Goal: Information Seeking & Learning: Learn about a topic

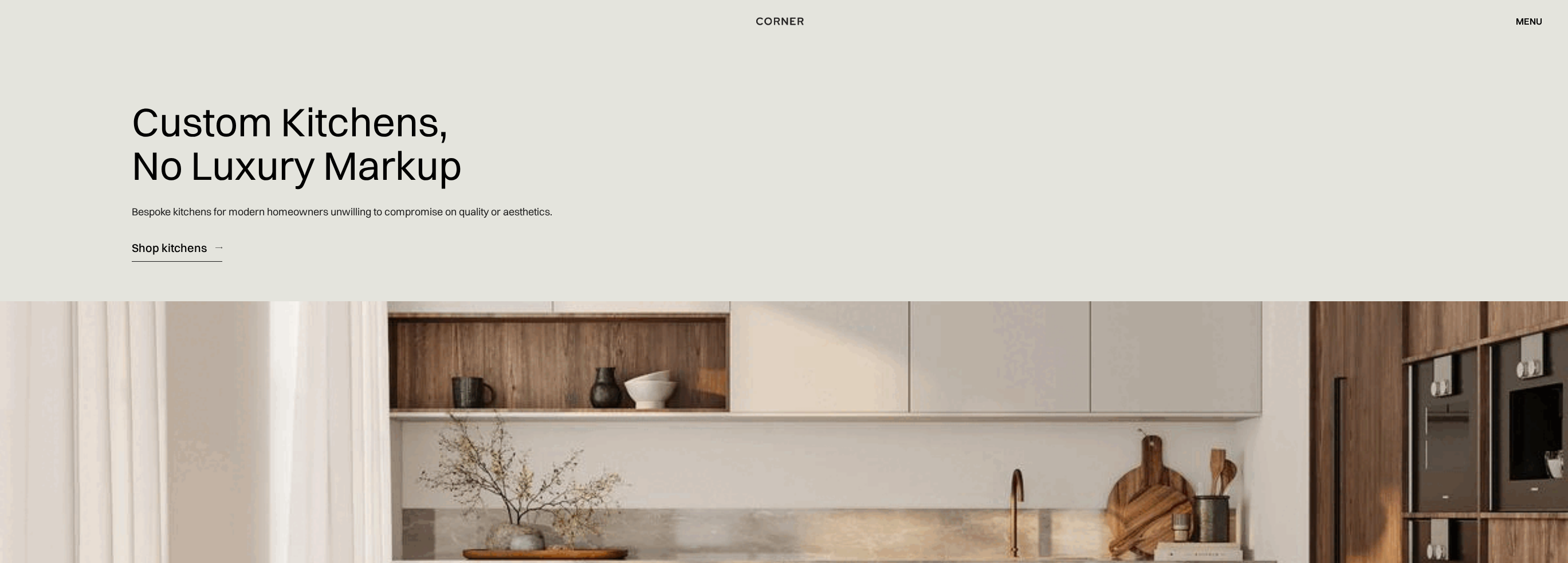
click at [173, 250] on div "Shop kitchens" at bounding box center [169, 247] width 75 height 15
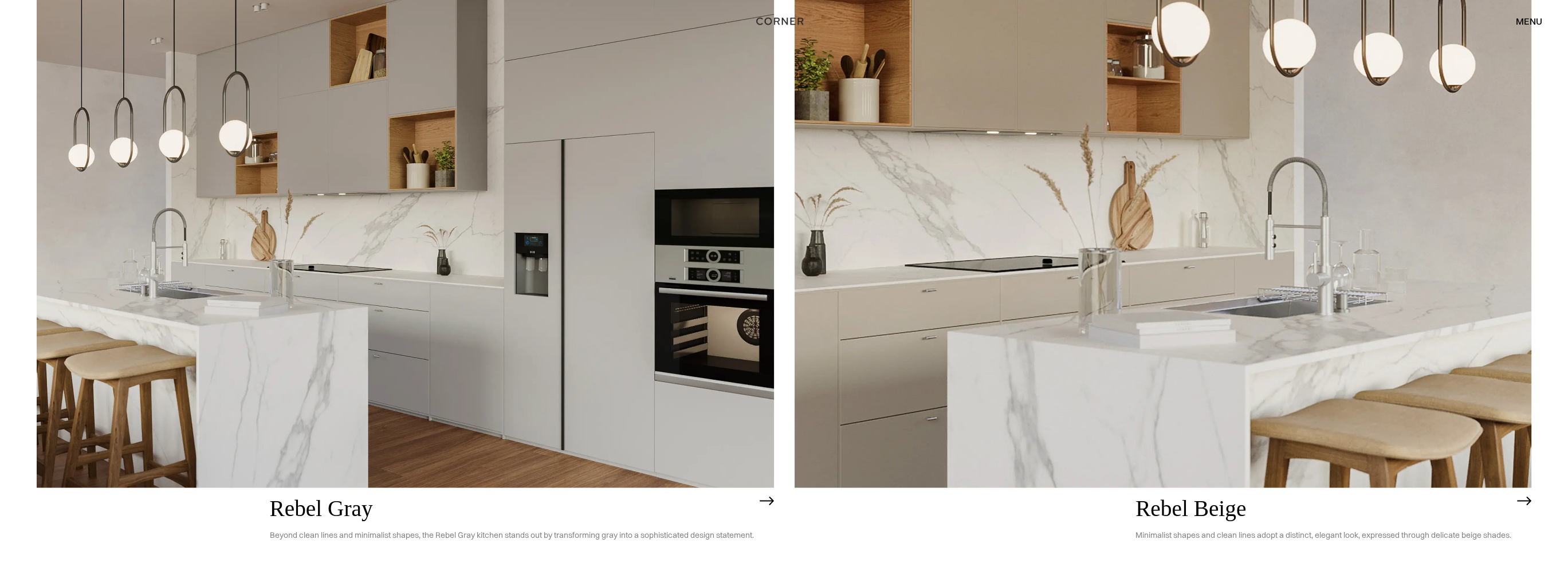
scroll to position [4000, 0]
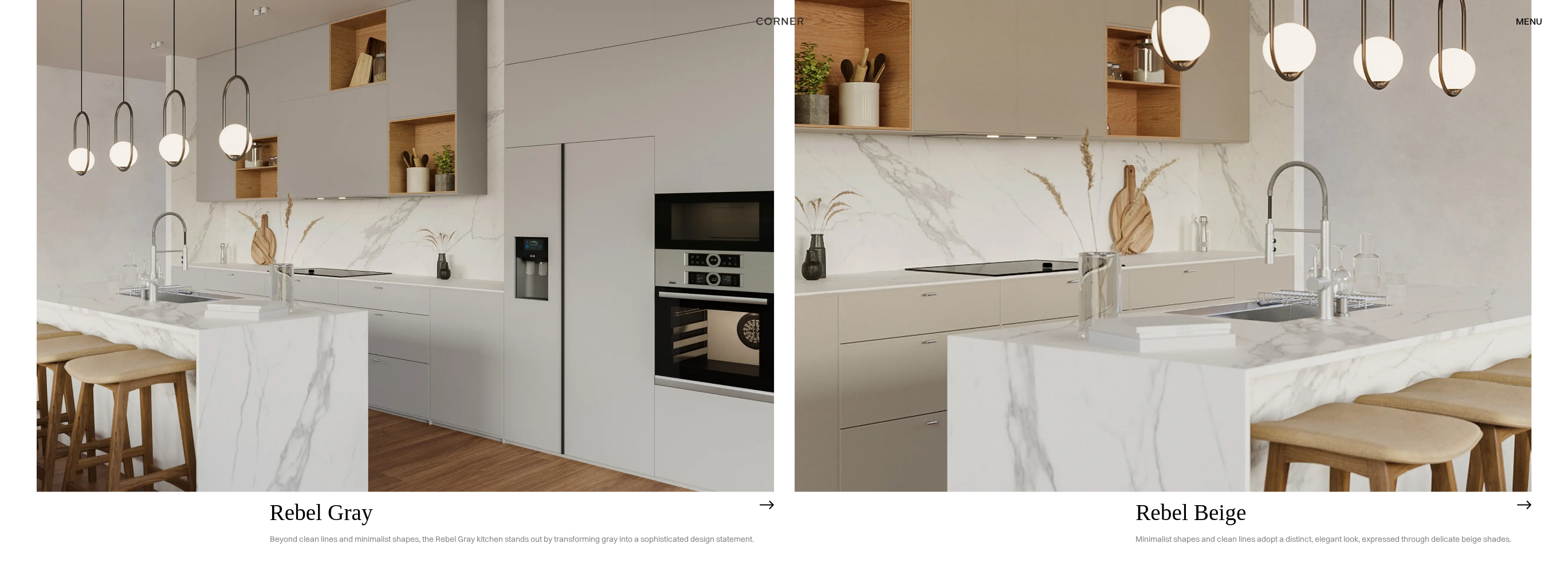
click at [1147, 351] on img at bounding box center [1163, 197] width 737 height 589
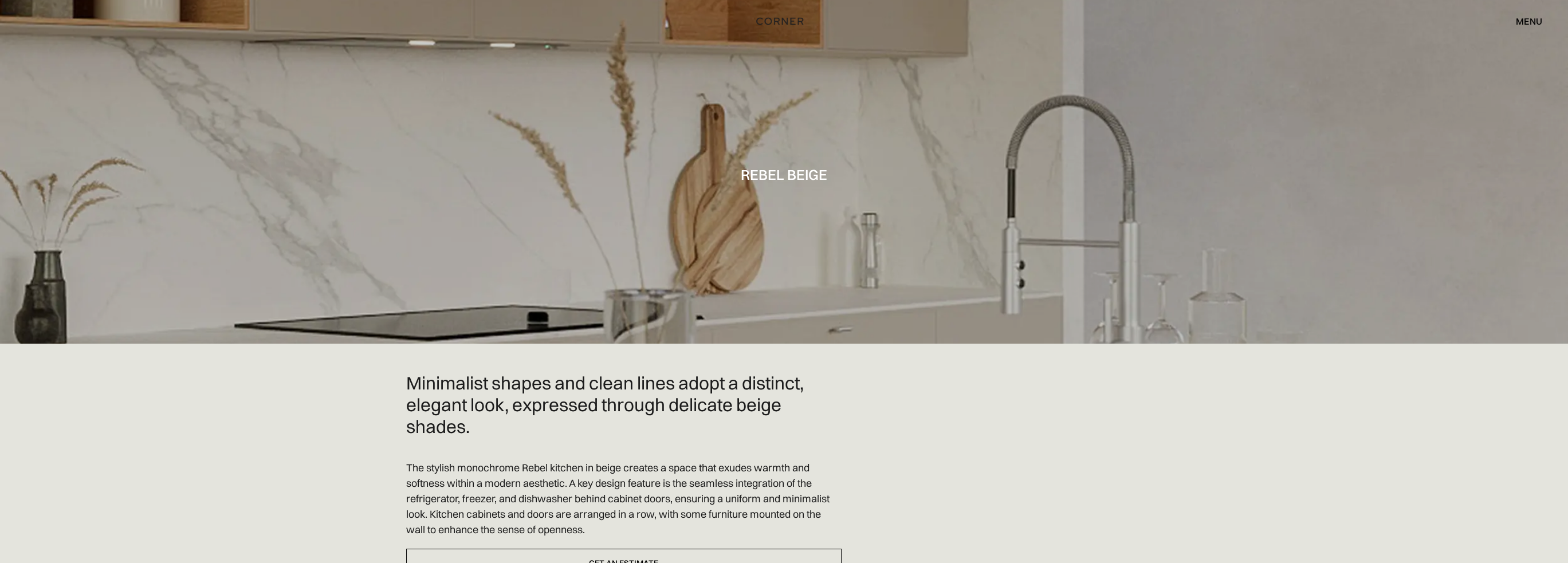
click at [1521, 17] on div "menu" at bounding box center [1529, 21] width 26 height 9
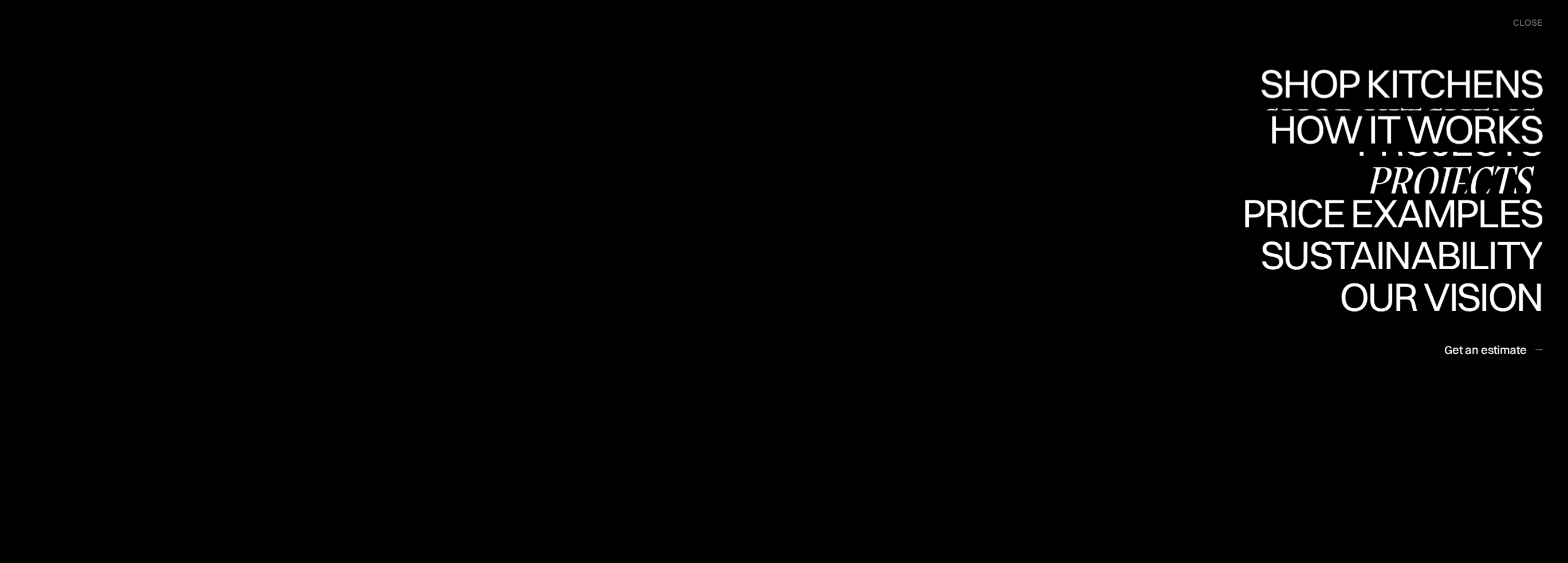
click at [1438, 167] on div "Projects" at bounding box center [1449, 181] width 185 height 40
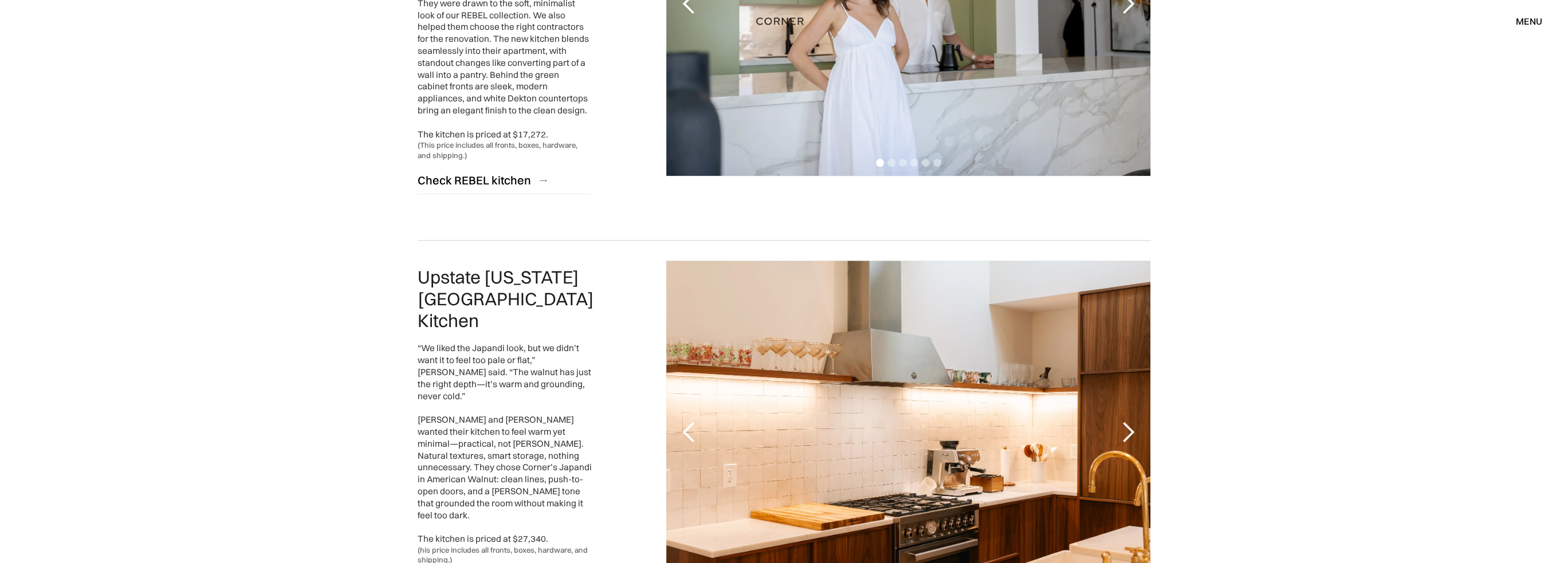
scroll to position [2290, 0]
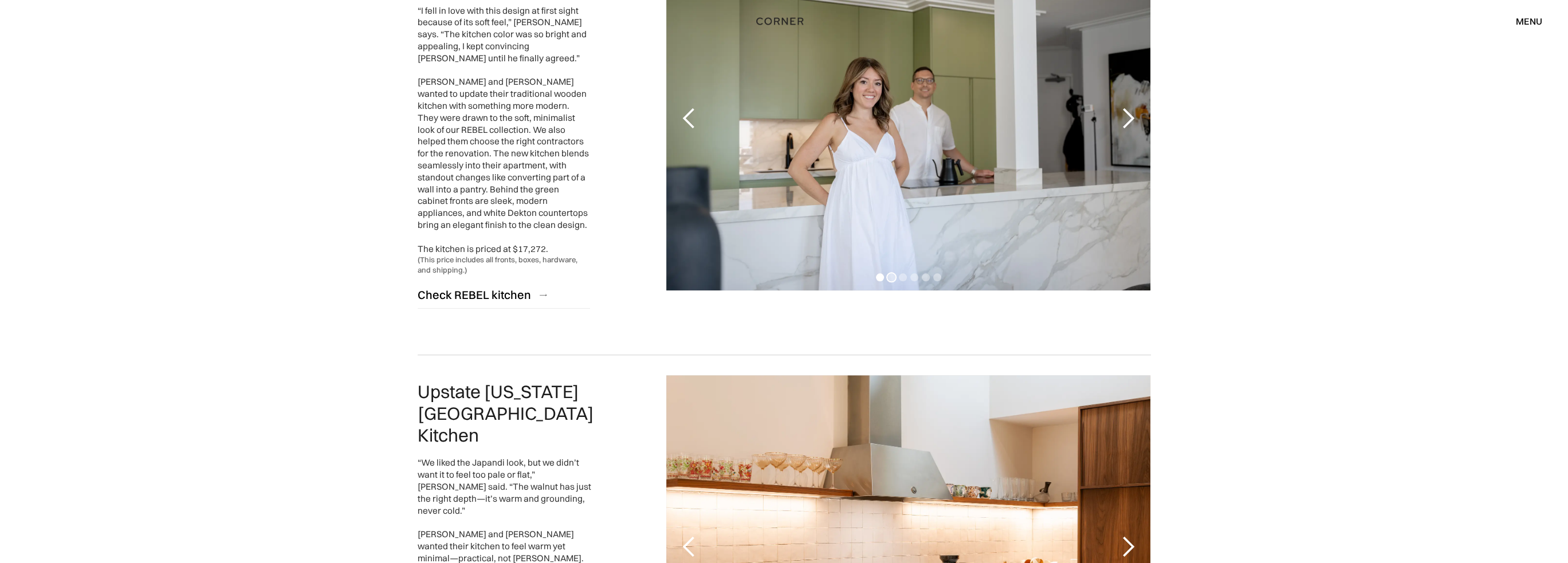
click at [891, 273] on div "Show slide 2 of 6" at bounding box center [892, 277] width 8 height 8
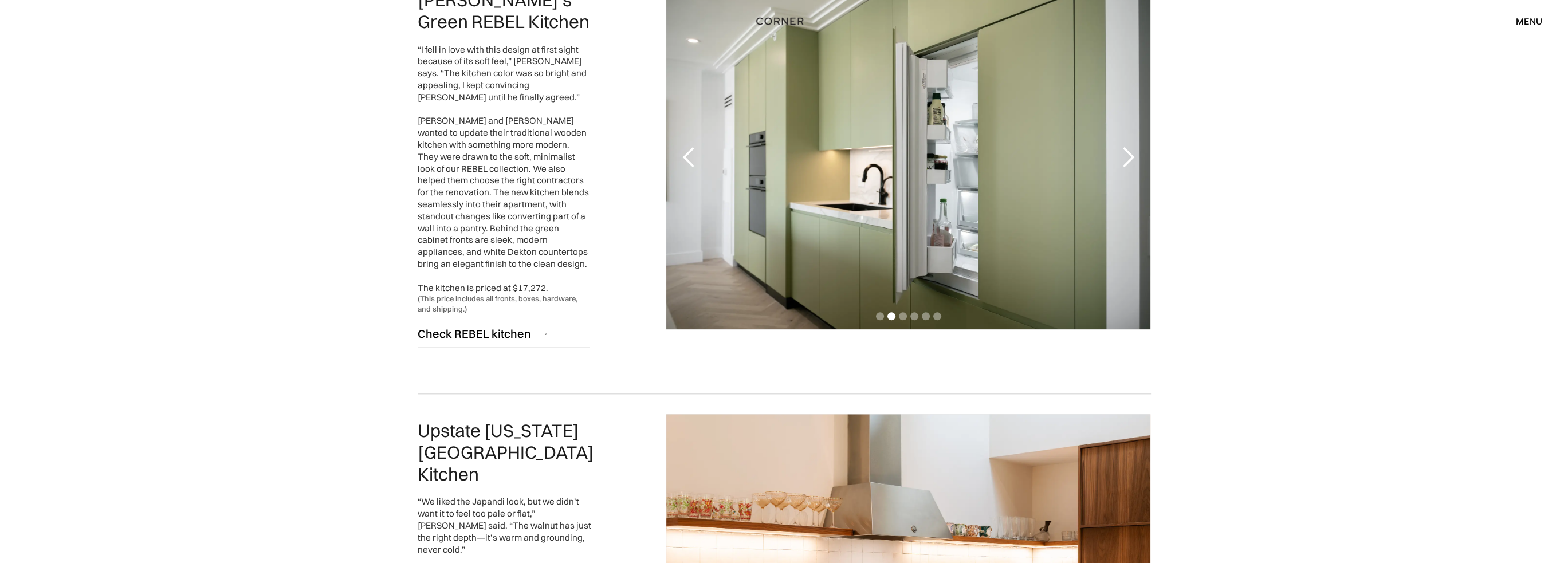
scroll to position [2233, 0]
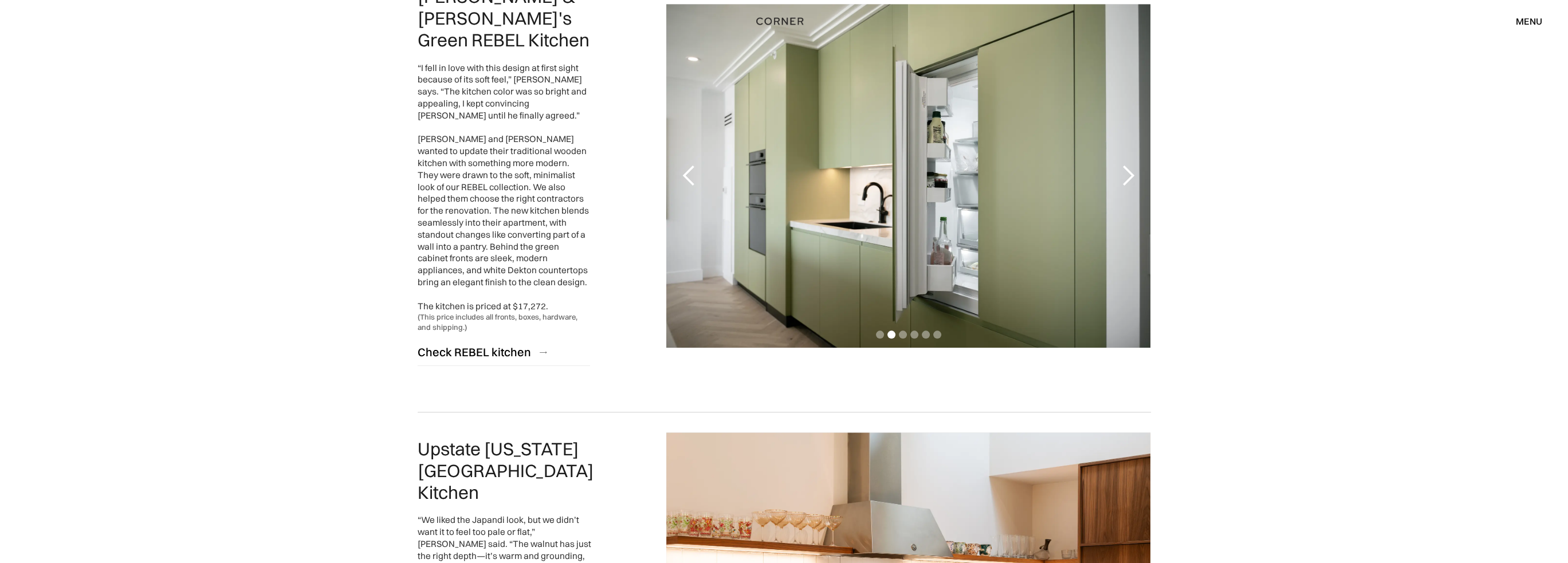
click at [908, 325] on div "carousel" at bounding box center [908, 336] width 484 height 23
click at [901, 330] on div "Show slide 3 of 6" at bounding box center [903, 334] width 8 height 8
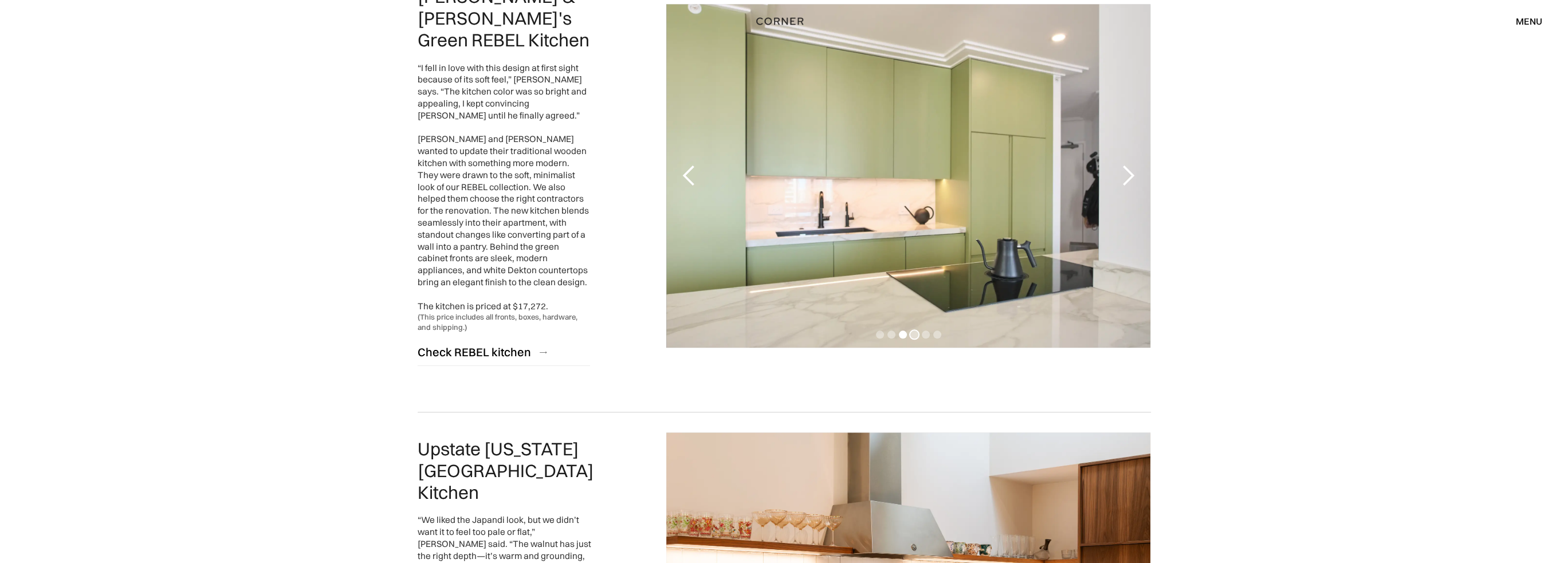
click at [915, 330] on div "Show slide 4 of 6" at bounding box center [914, 334] width 8 height 8
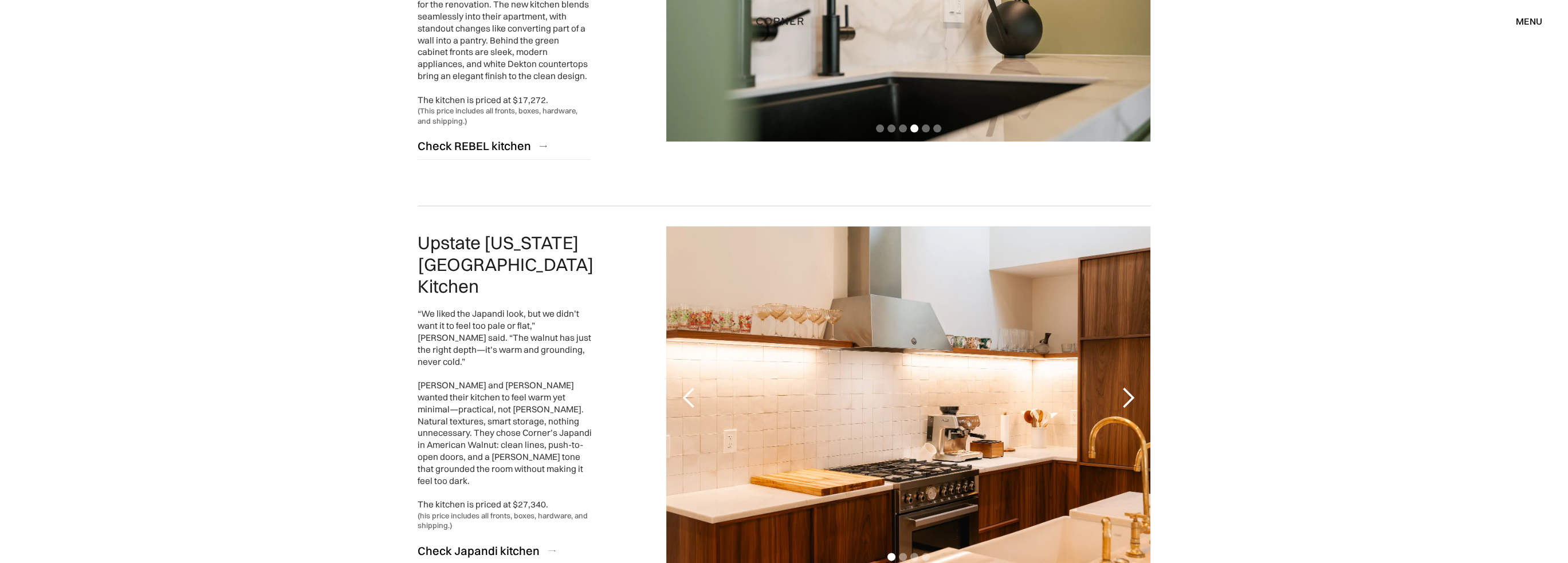
scroll to position [2576, 0]
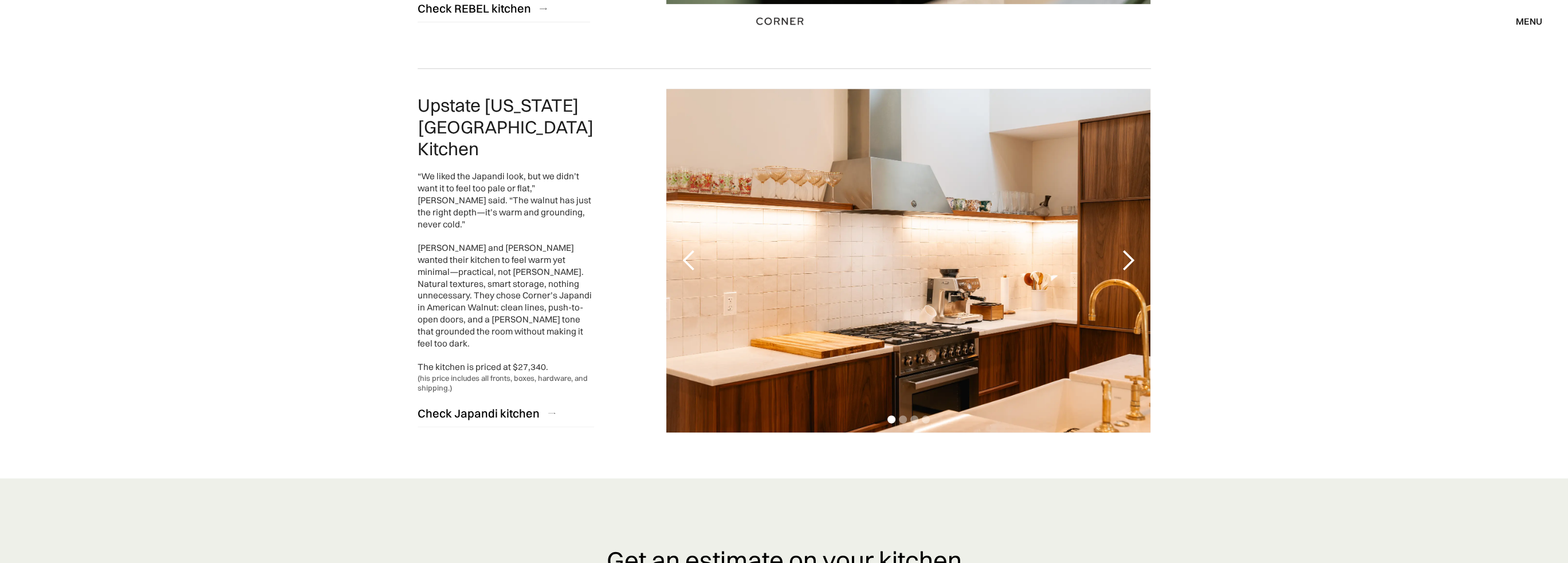
click at [1123, 249] on div "next slide" at bounding box center [1127, 260] width 23 height 23
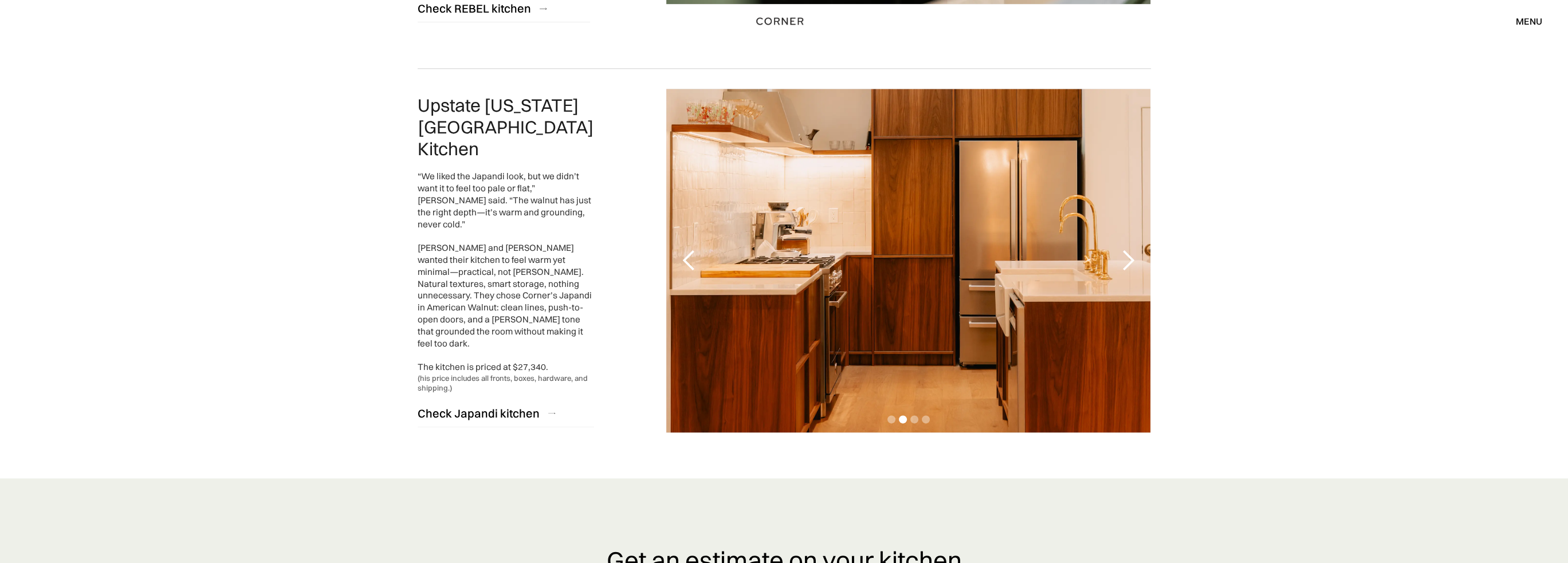
click at [1123, 249] on div "next slide" at bounding box center [1127, 260] width 23 height 23
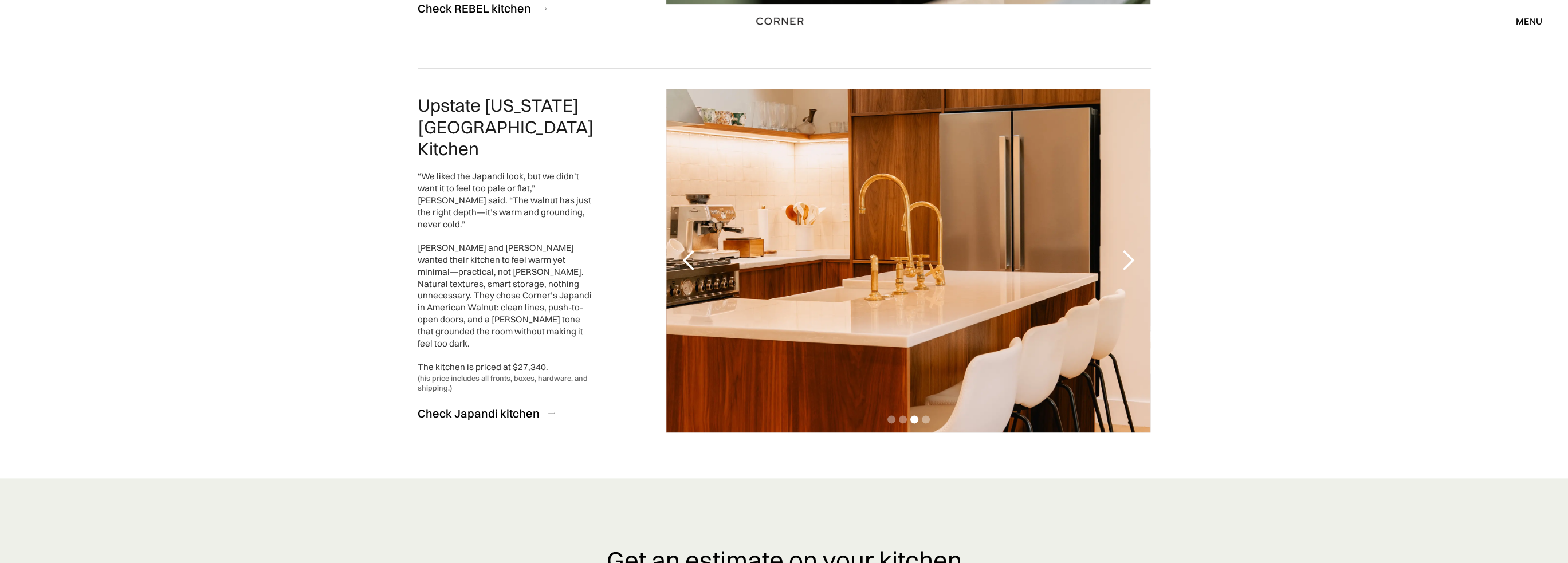
click at [1123, 249] on div "next slide" at bounding box center [1127, 260] width 23 height 23
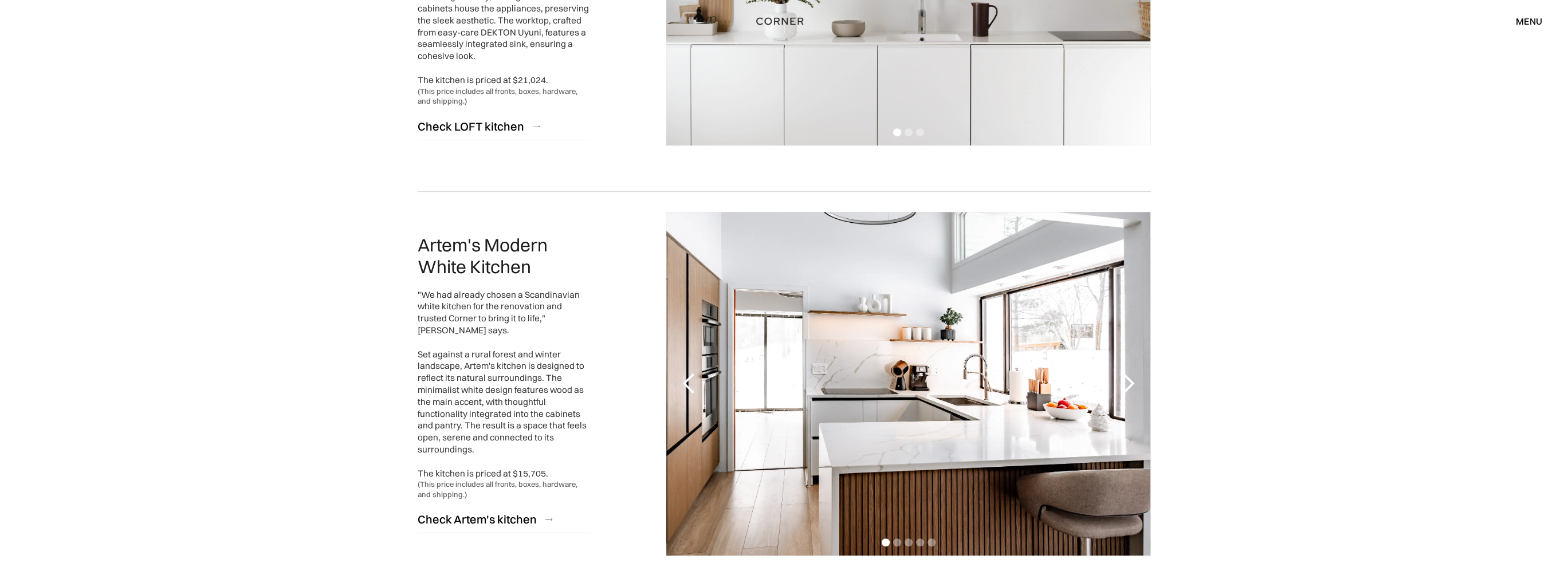
scroll to position [973, 0]
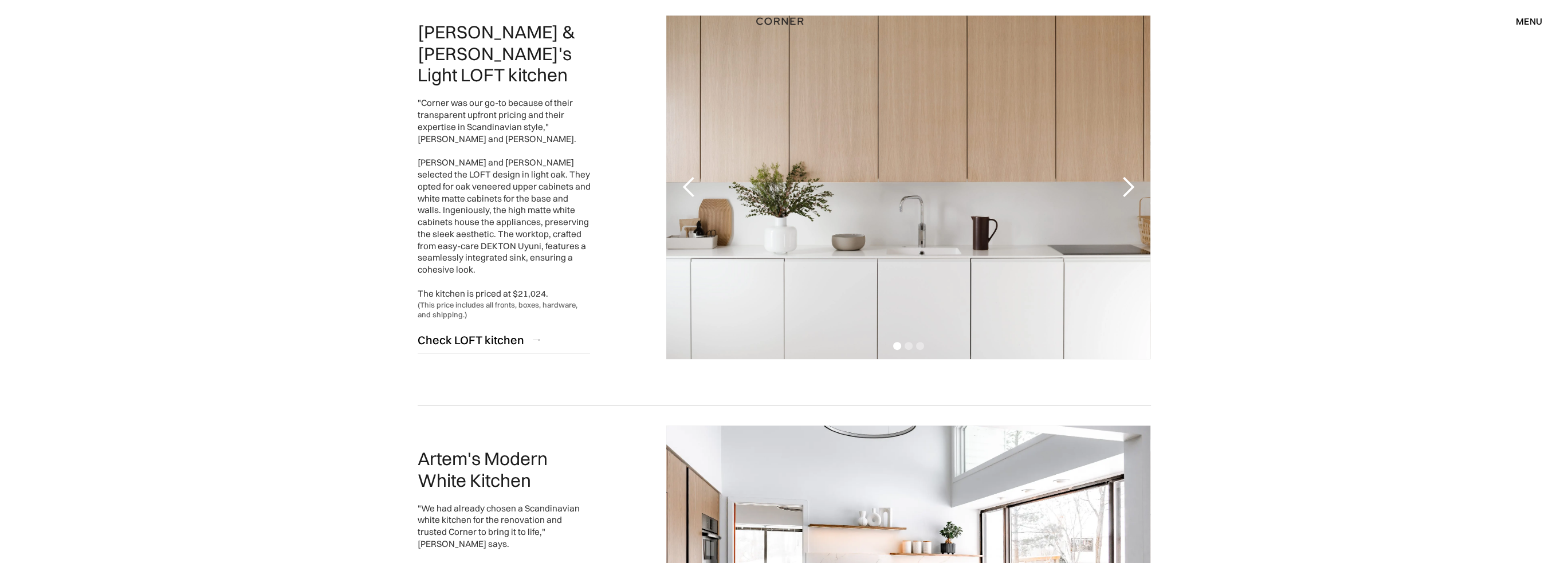
click at [1129, 183] on div "next slide" at bounding box center [1127, 187] width 23 height 23
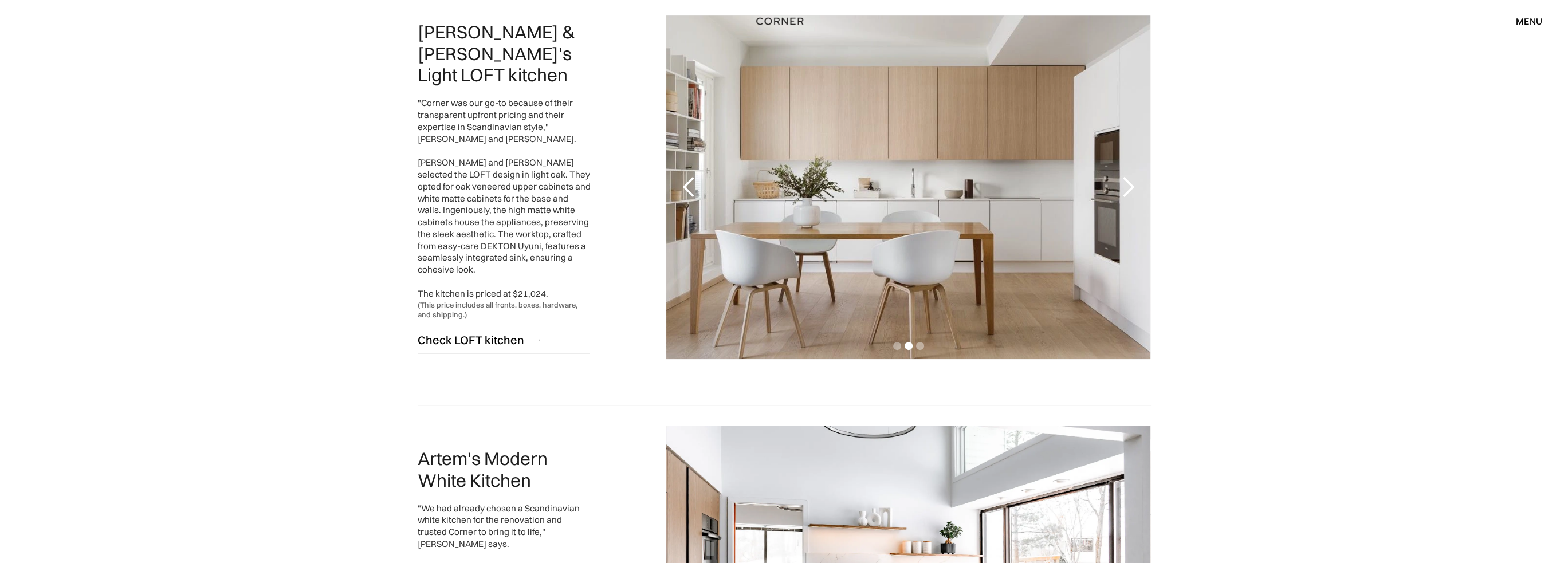
click at [1129, 183] on div "next slide" at bounding box center [1127, 187] width 23 height 23
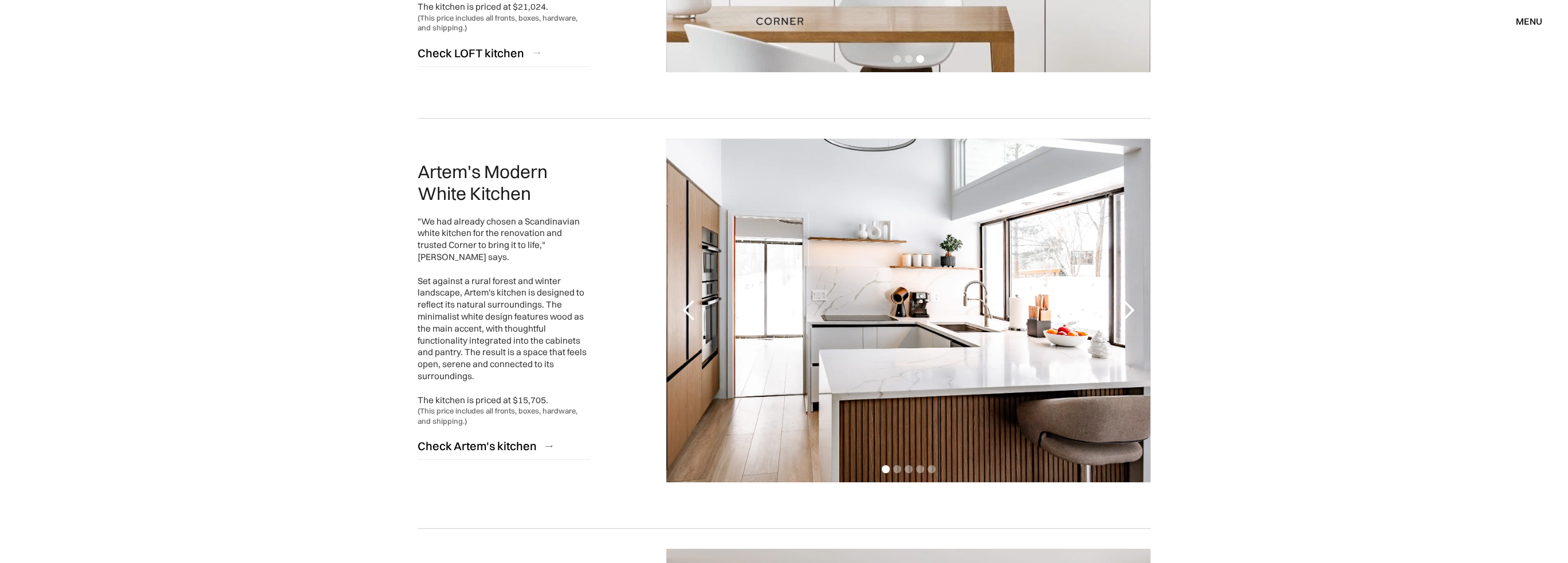
scroll to position [1202, 0]
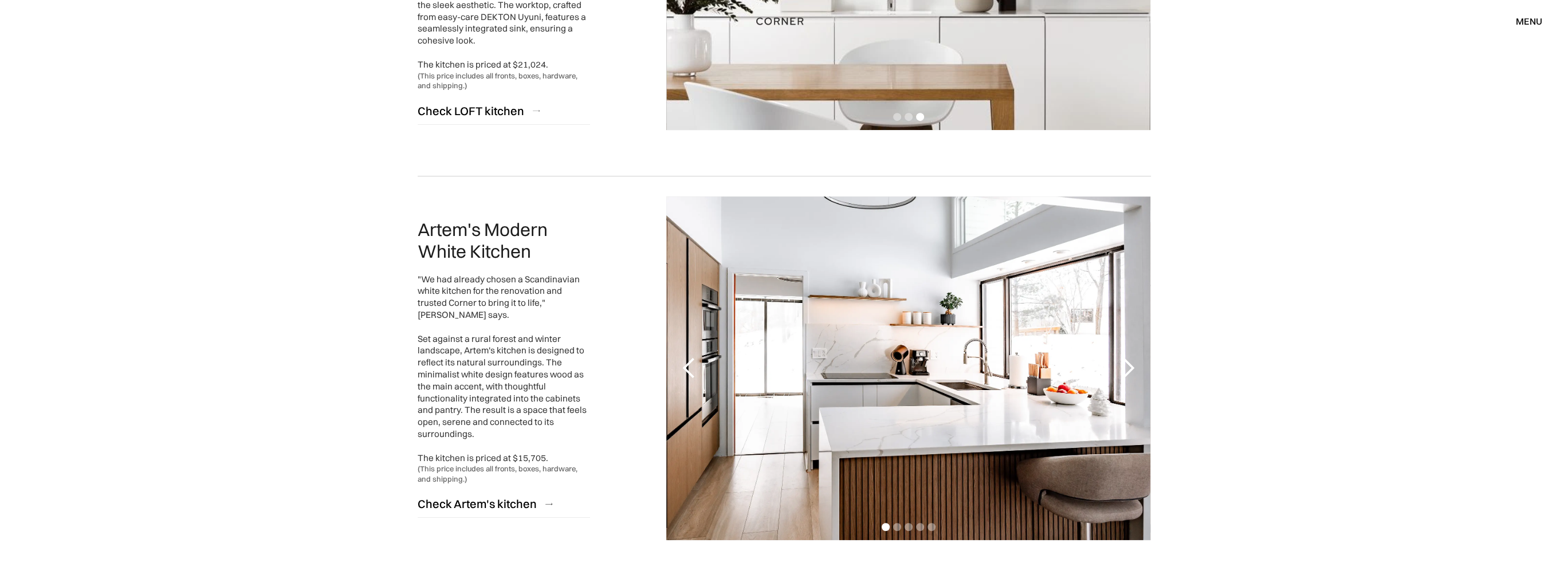
click at [1529, 22] on div "menu" at bounding box center [1529, 21] width 26 height 9
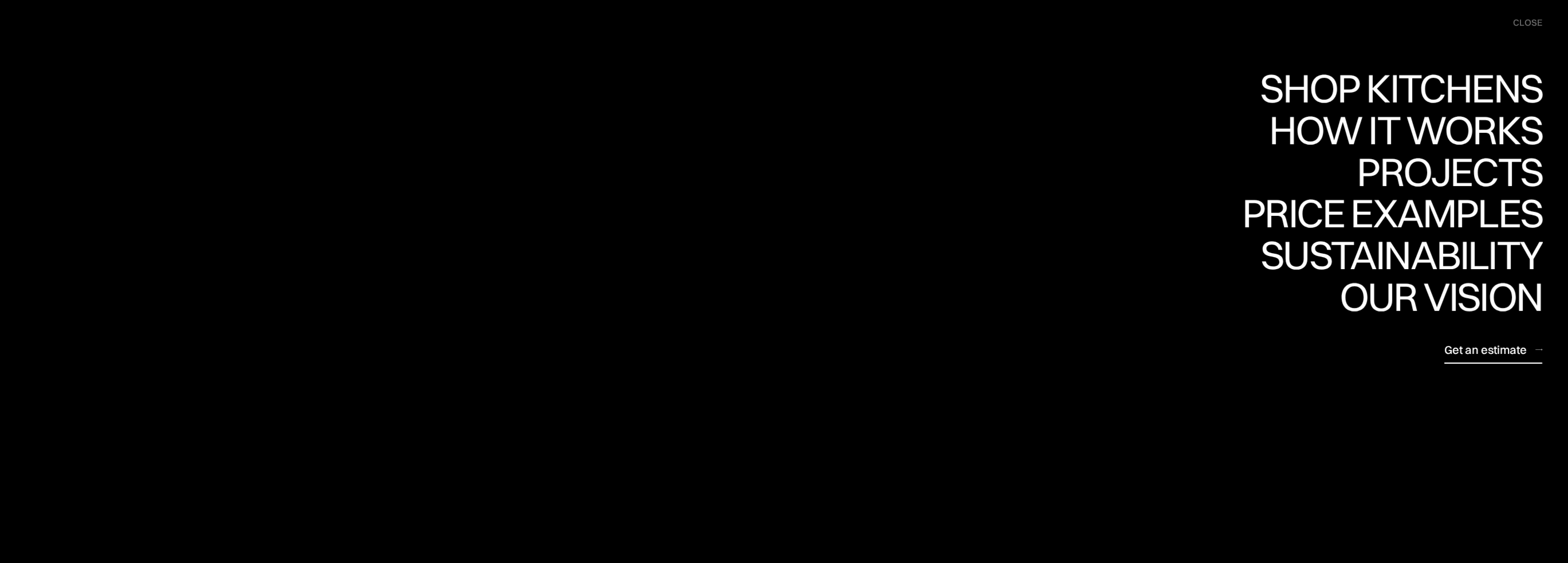
click at [1490, 350] on div "Get an estimate" at bounding box center [1485, 349] width 83 height 15
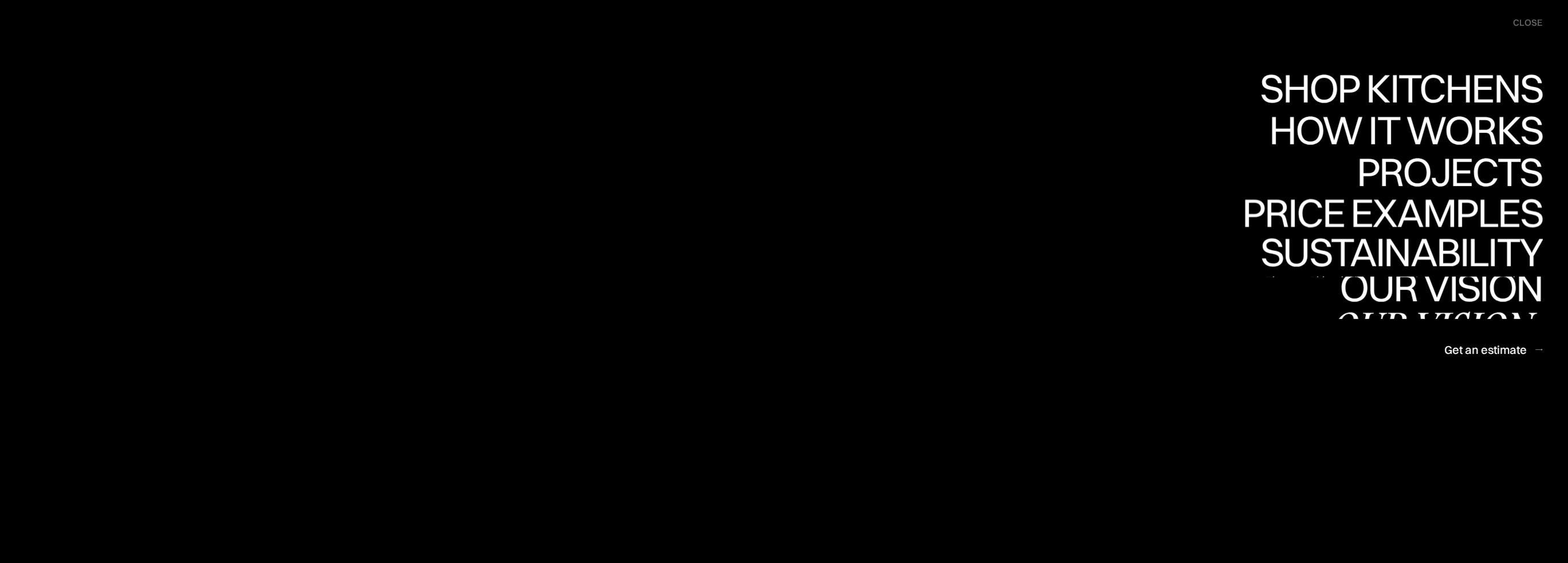
click at [1429, 307] on div "Our vision" at bounding box center [1436, 327] width 212 height 40
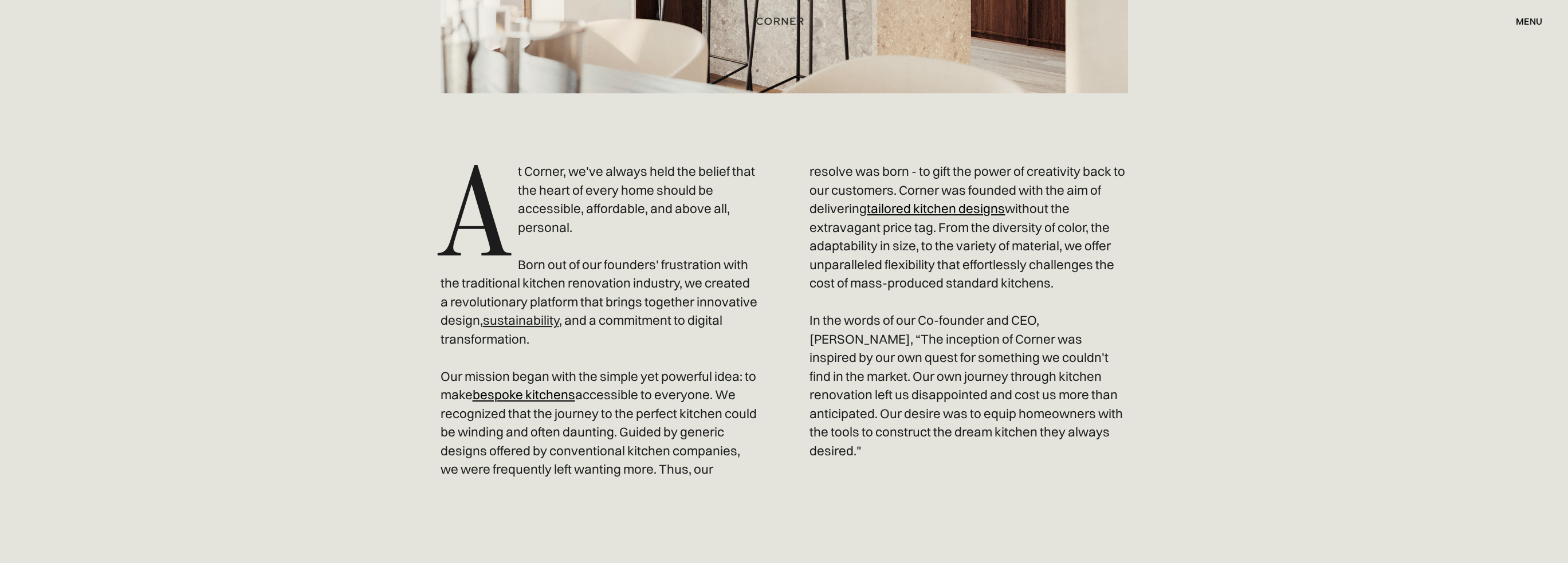
scroll to position [172, 0]
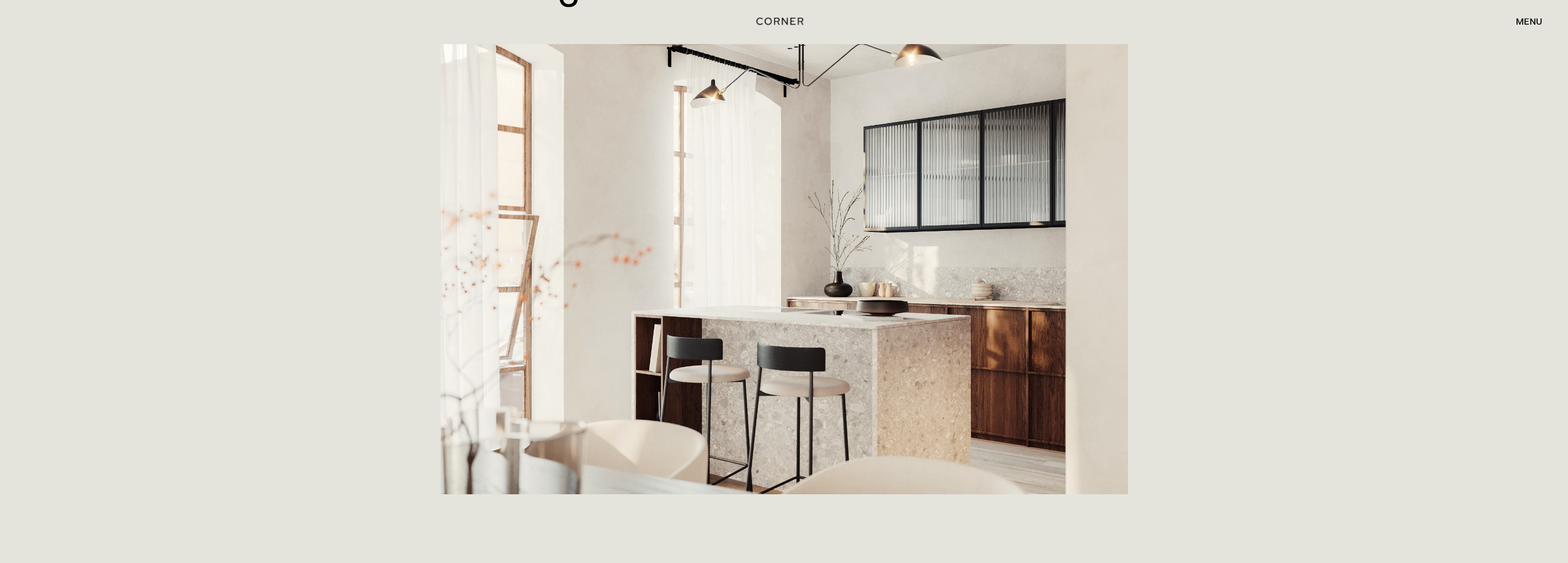
click at [1518, 19] on div "menu" at bounding box center [1529, 21] width 26 height 9
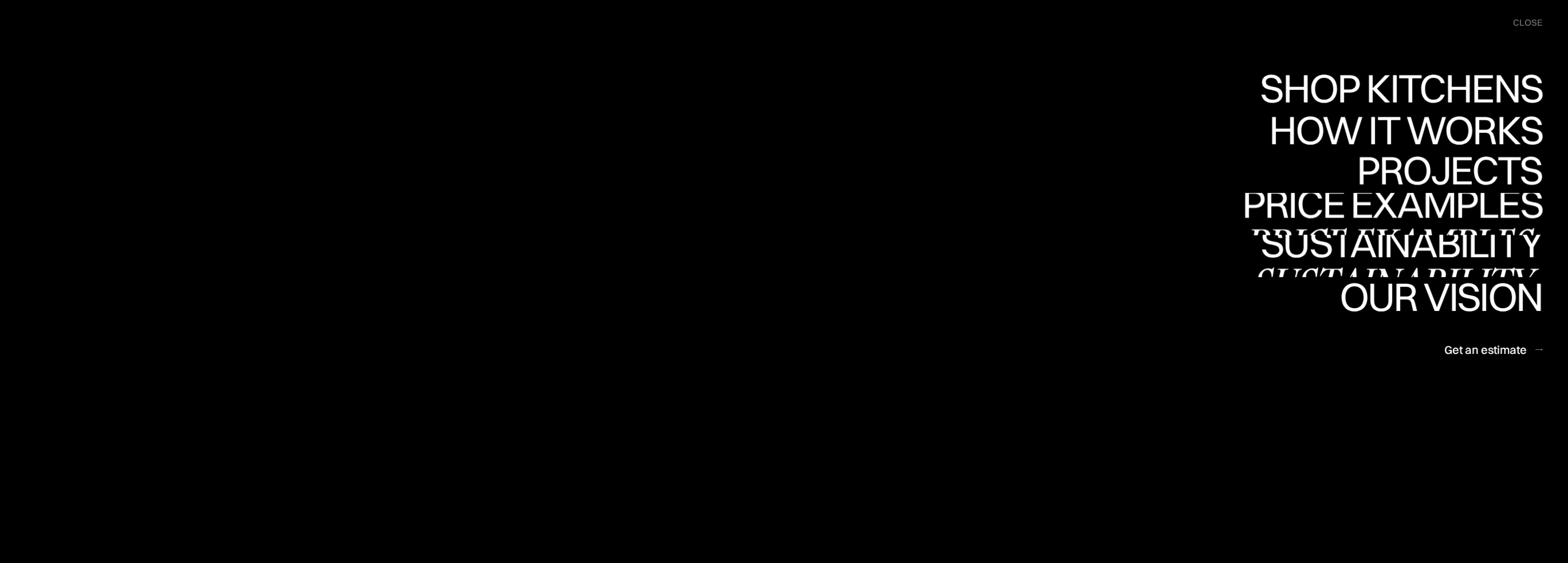
click at [1445, 240] on div "Sustainability" at bounding box center [1396, 243] width 292 height 40
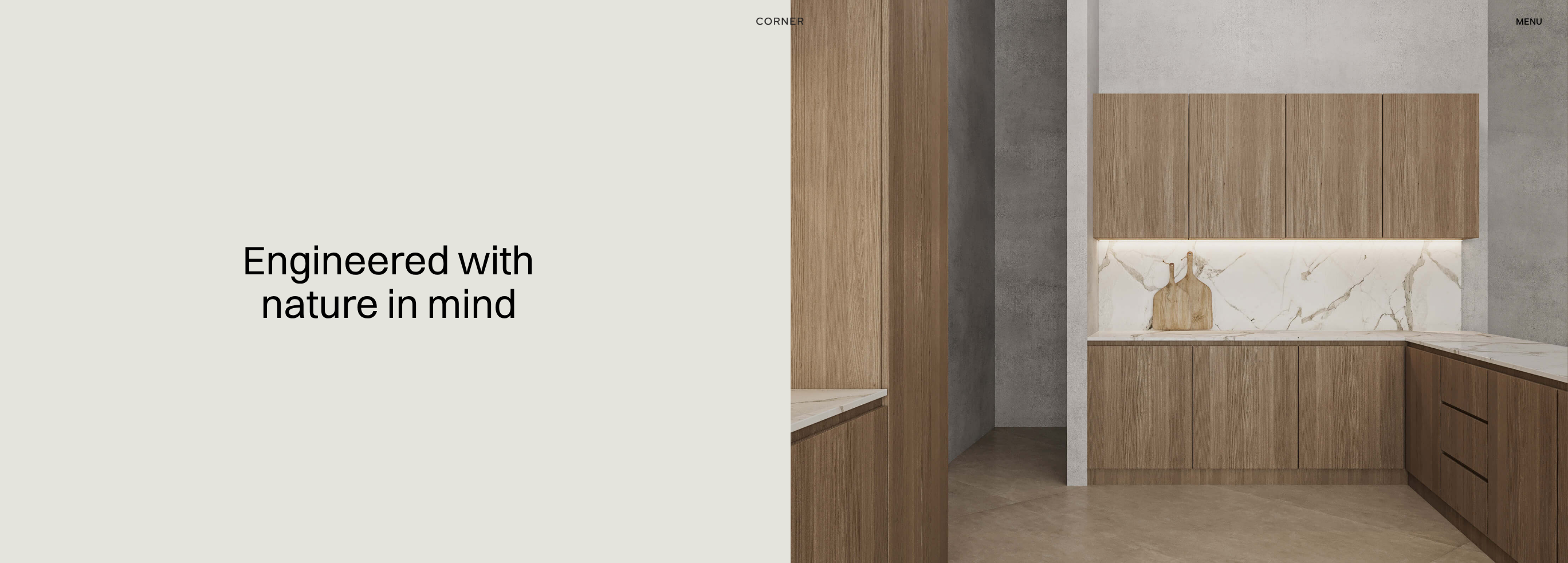
click at [1525, 17] on div "menu" at bounding box center [1529, 21] width 26 height 9
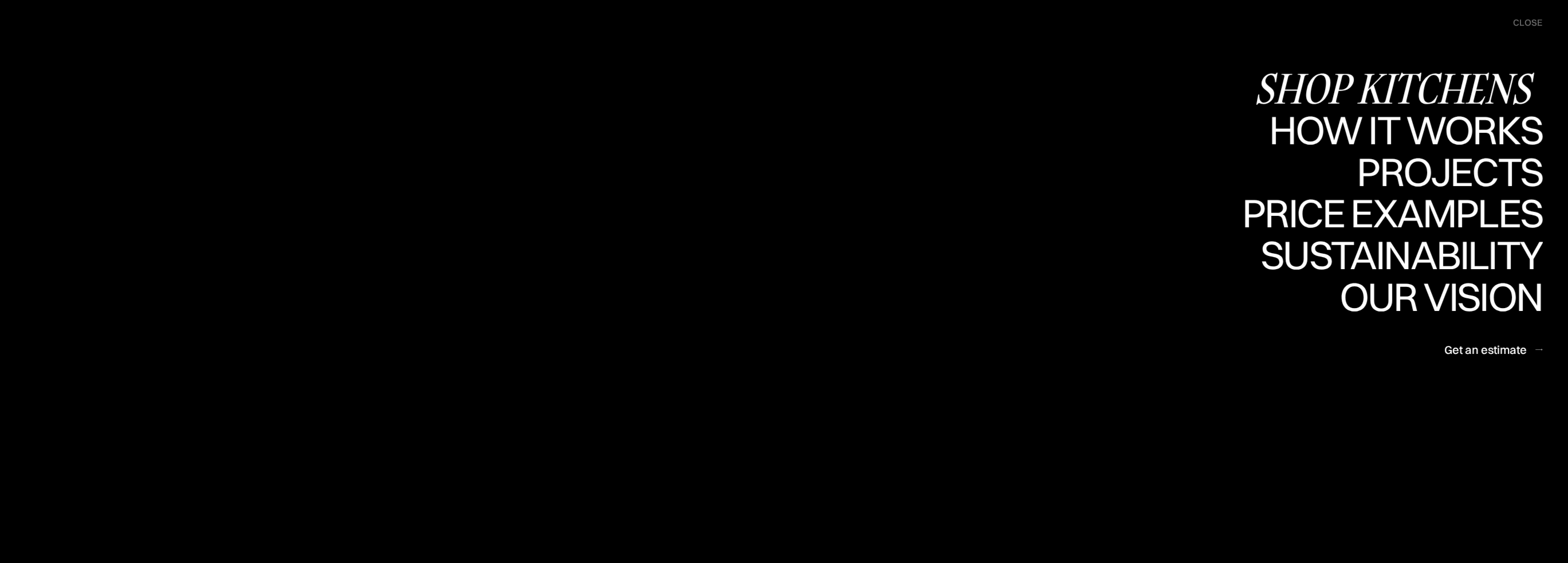
click at [1438, 75] on div "Shop Kitchens" at bounding box center [1398, 88] width 288 height 40
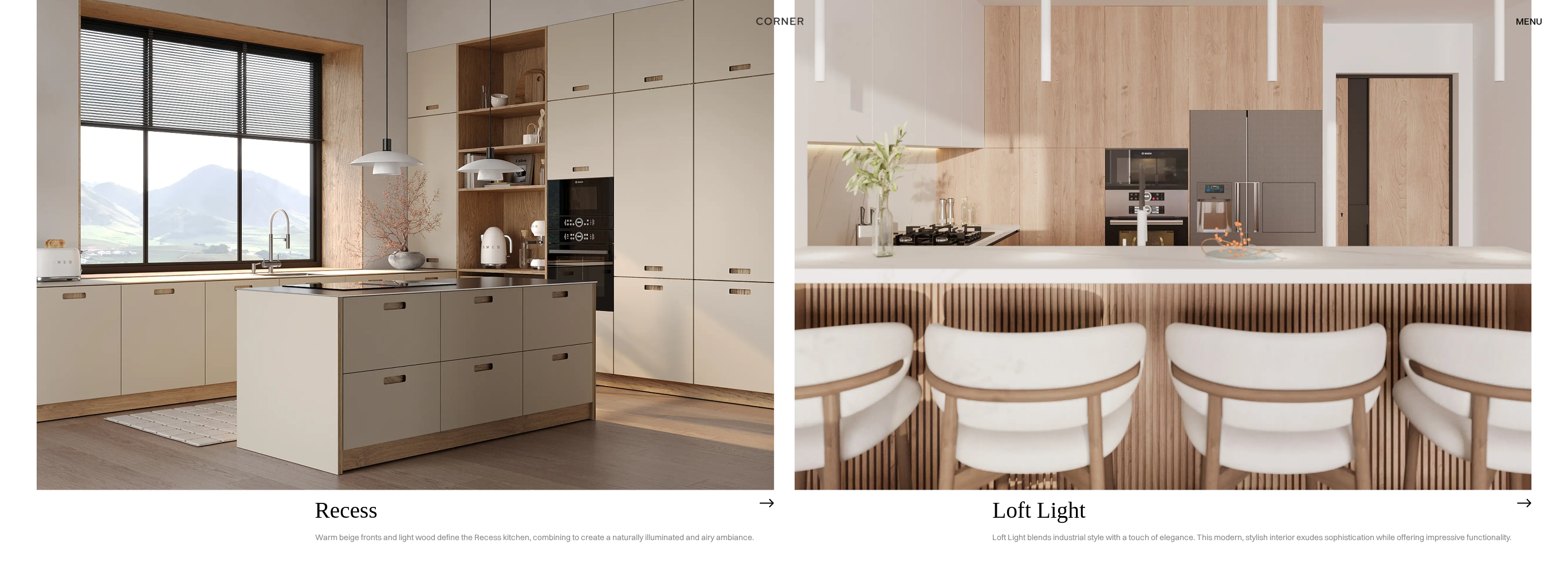
scroll to position [2519, 0]
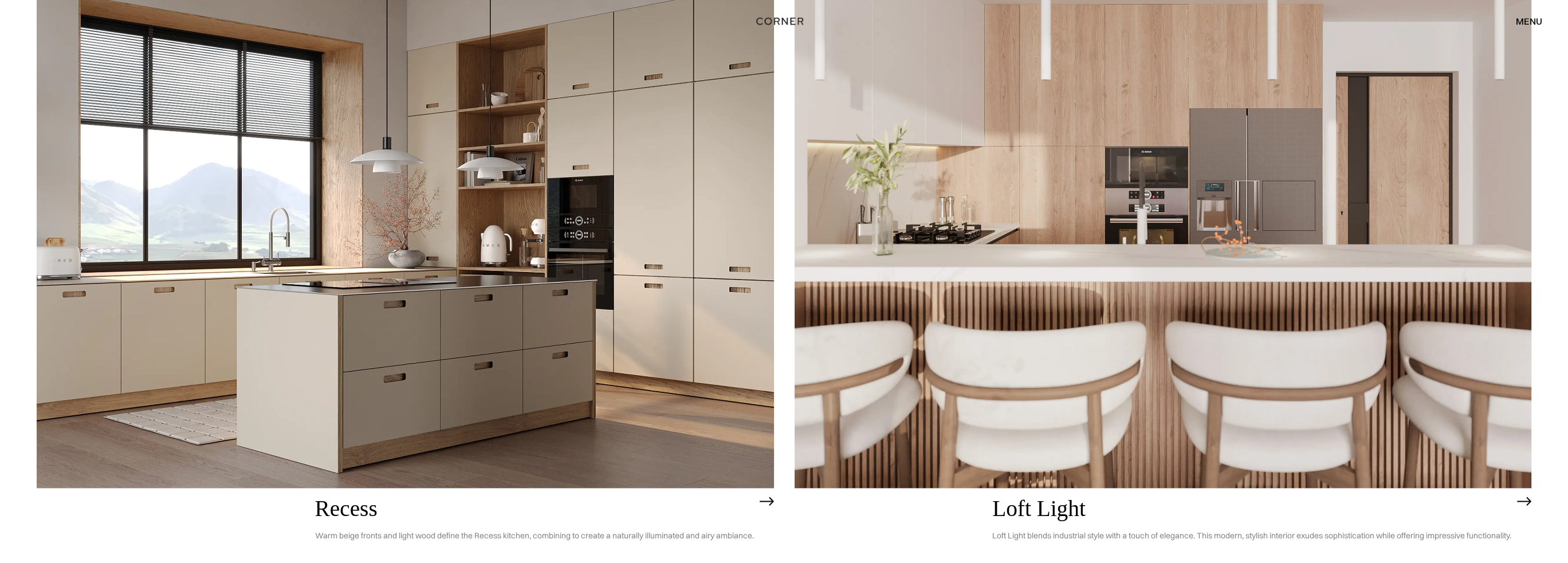
click at [559, 219] on img at bounding box center [405, 193] width 737 height 589
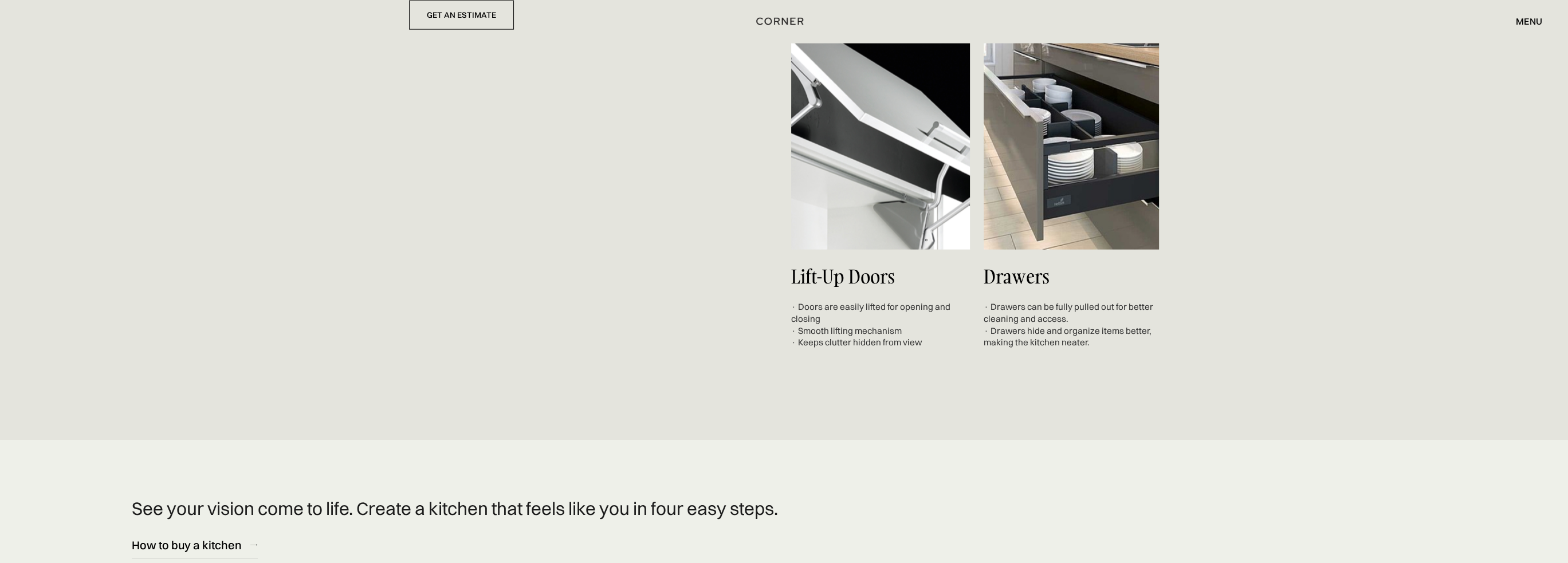
scroll to position [4694, 0]
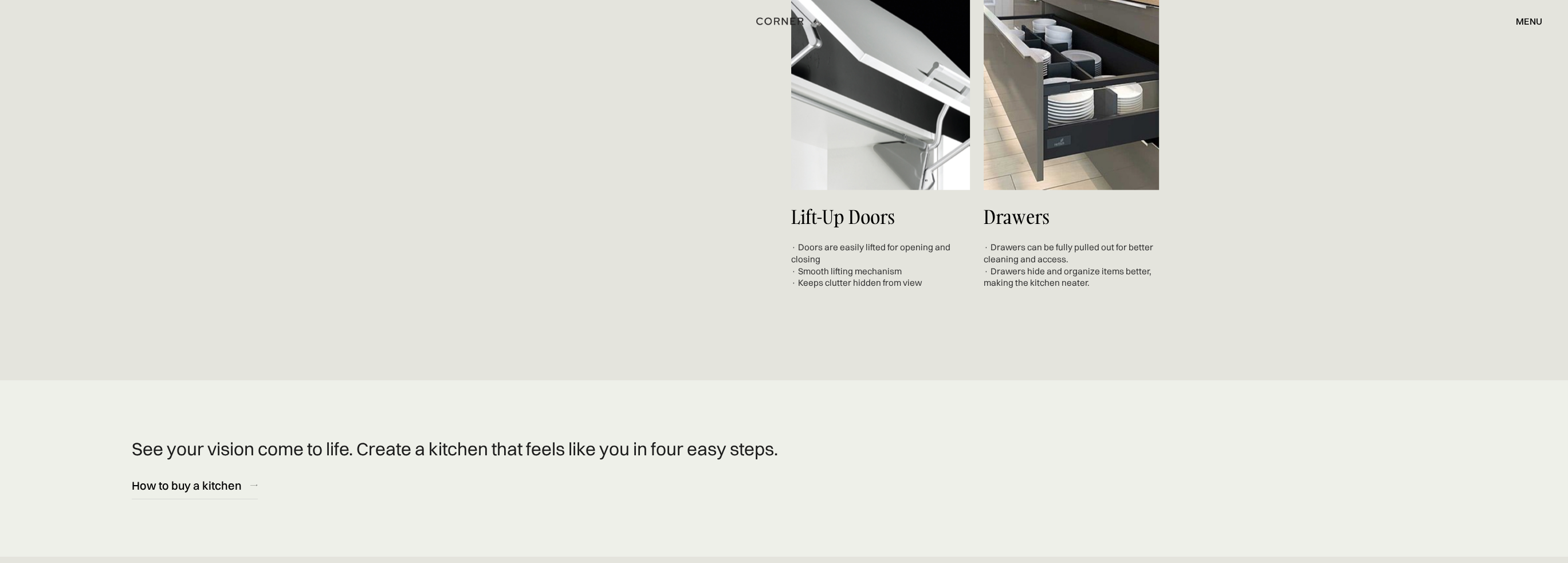
click at [662, 449] on p "See your vision come to life. Create a kitchen that feels like you in four easy…" at bounding box center [784, 449] width 1305 height 22
click at [194, 485] on div "How to buy a kitchen" at bounding box center [186, 485] width 110 height 15
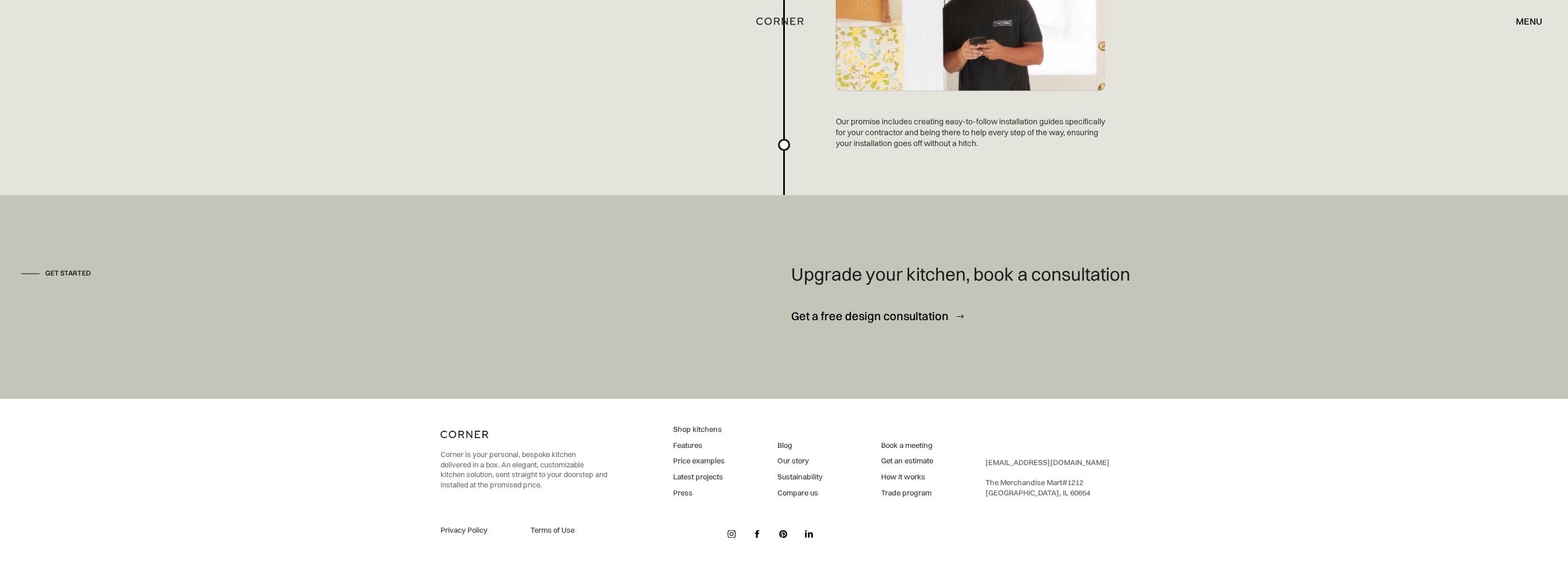
scroll to position [3038, 0]
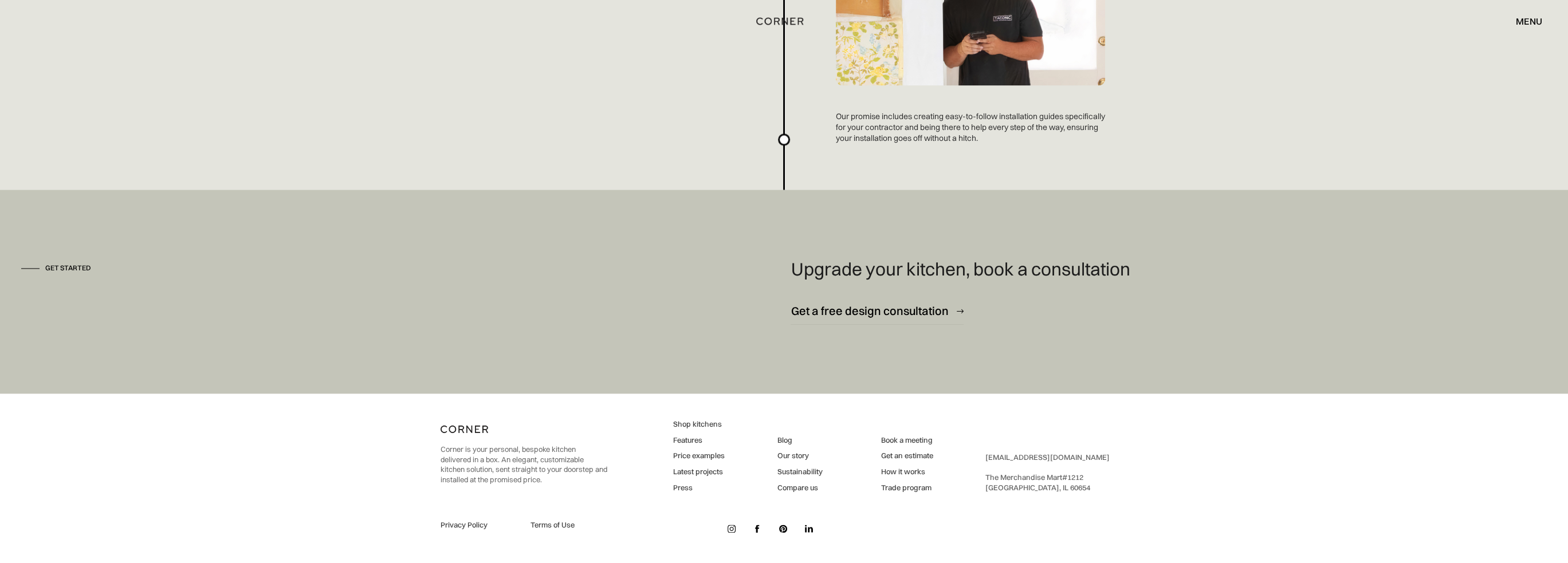
click at [692, 439] on link "Features" at bounding box center [698, 440] width 52 height 10
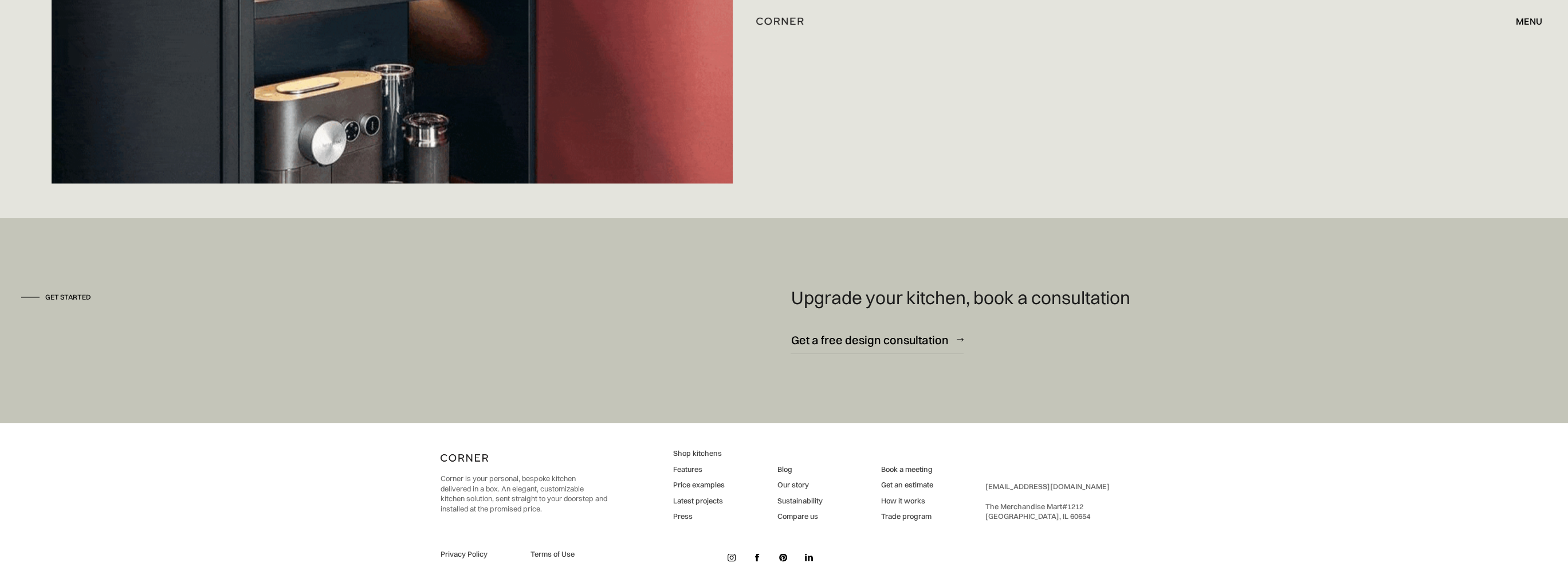
scroll to position [3729, 0]
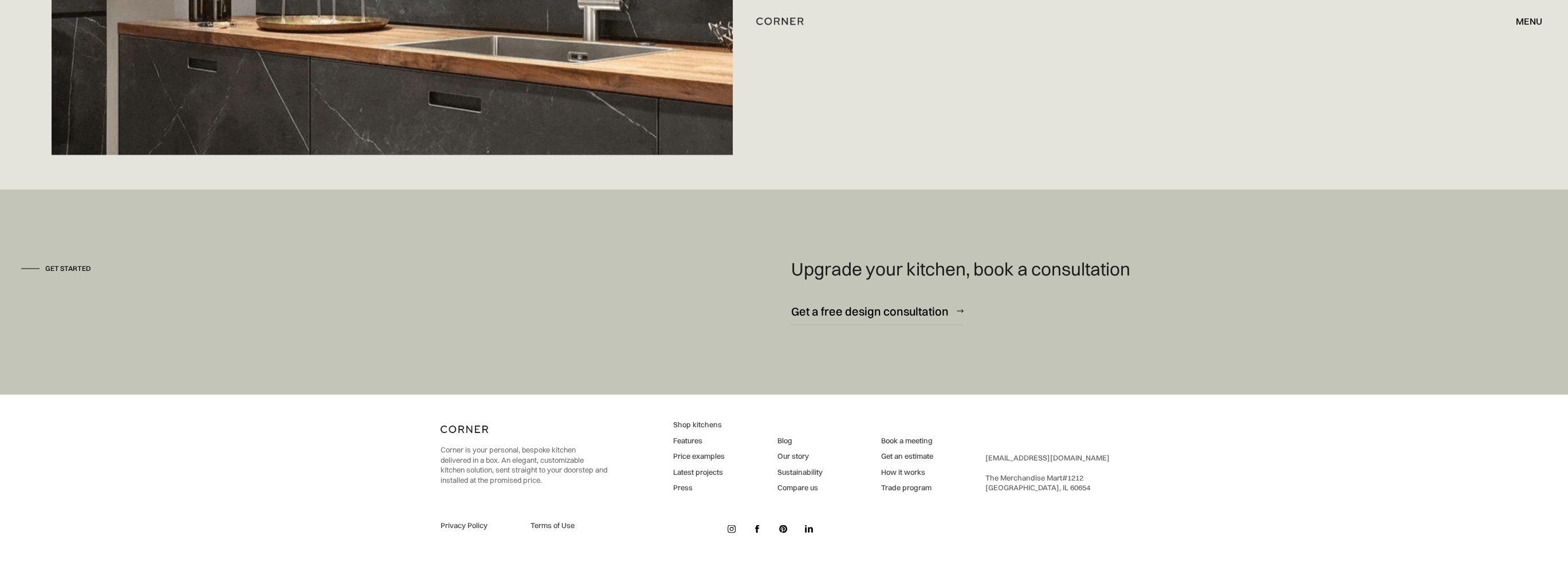
click at [701, 469] on link "Latest projects" at bounding box center [698, 471] width 52 height 10
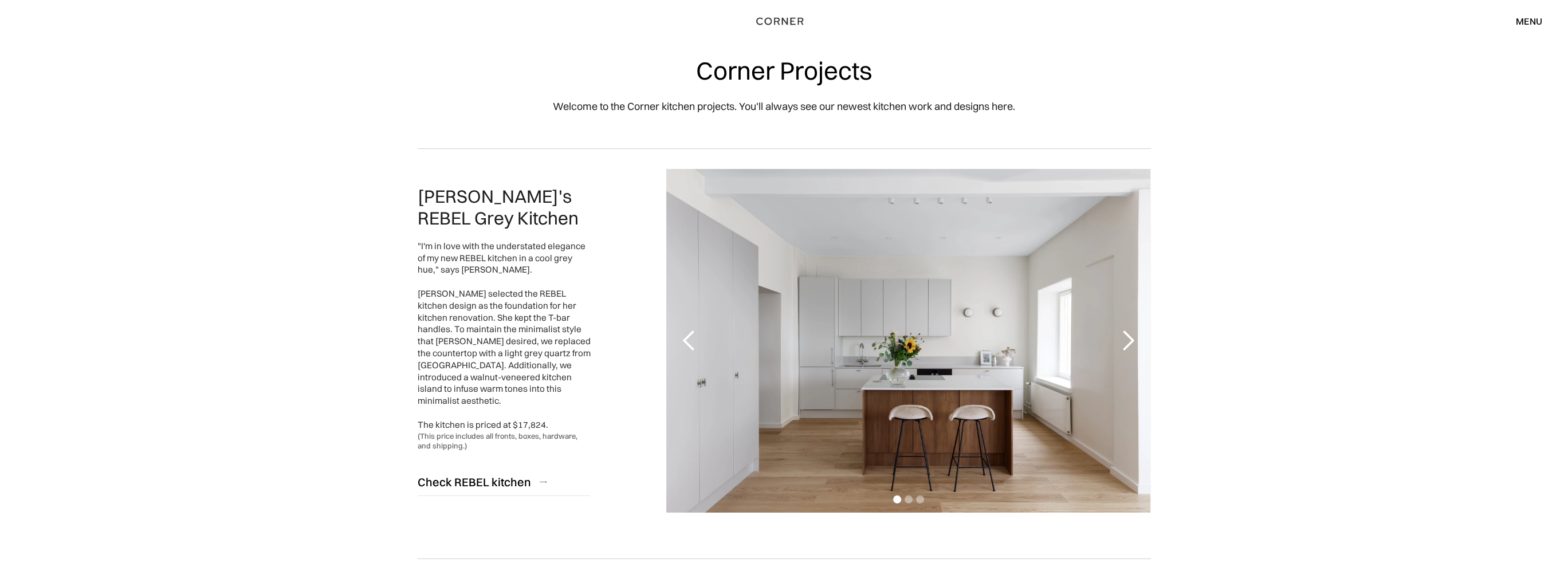
click at [1128, 340] on div "next slide" at bounding box center [1127, 340] width 23 height 23
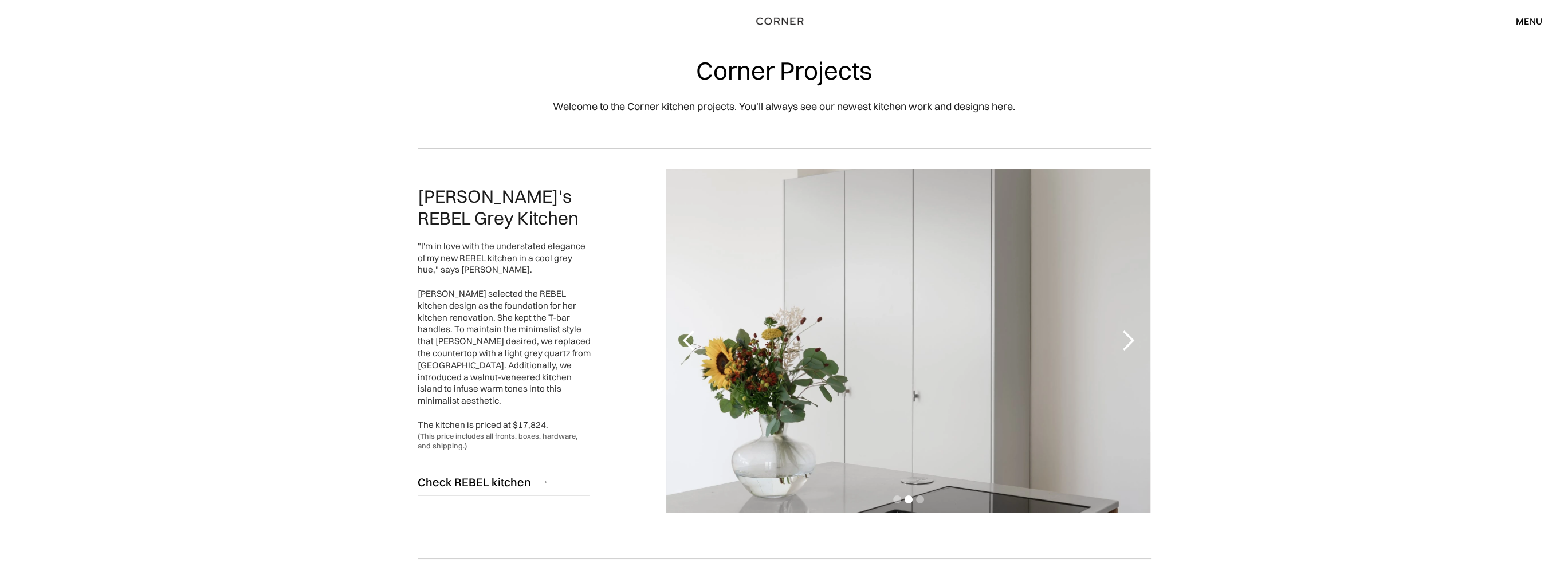
click at [1128, 340] on div "next slide" at bounding box center [1127, 340] width 23 height 23
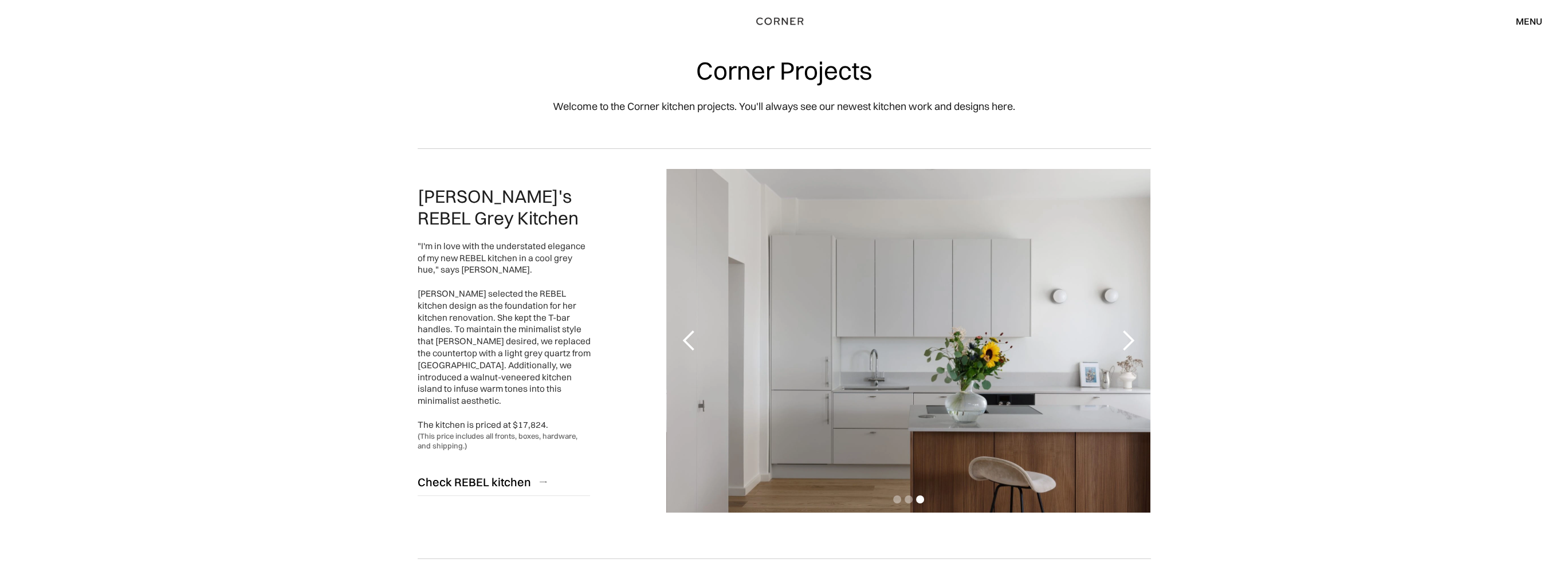
click at [1128, 340] on div "next slide" at bounding box center [1127, 340] width 23 height 23
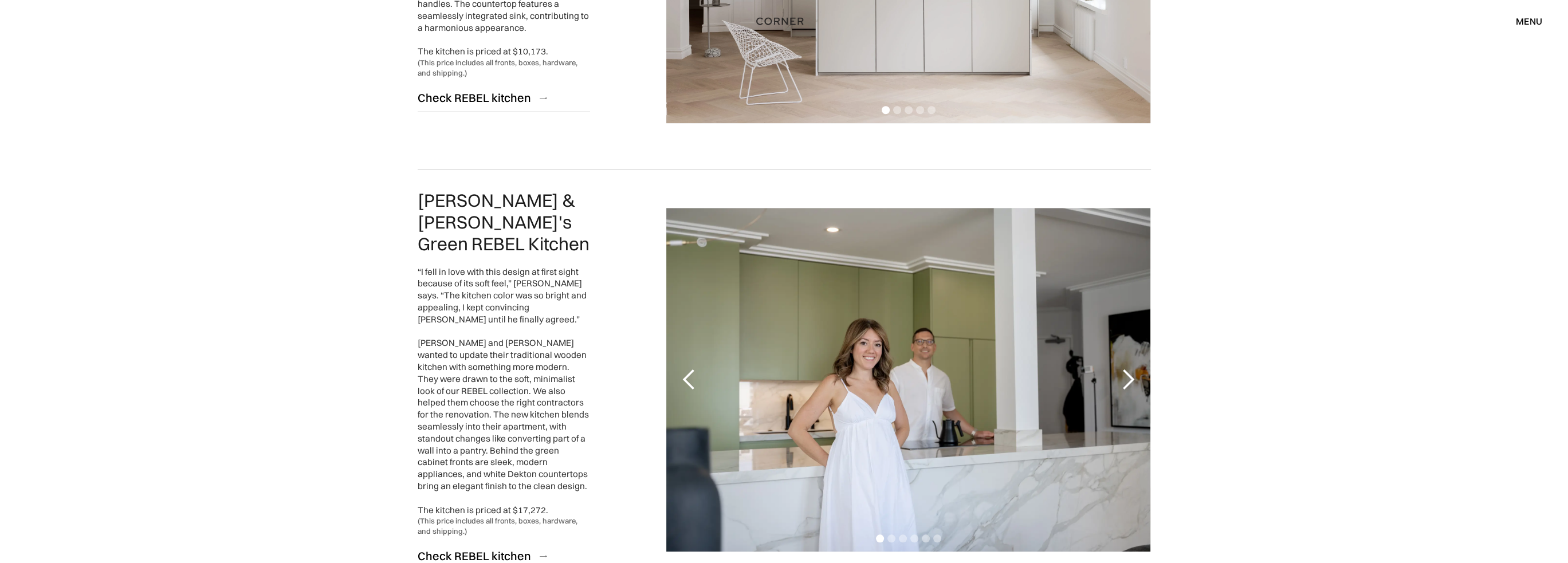
scroll to position [2176, 0]
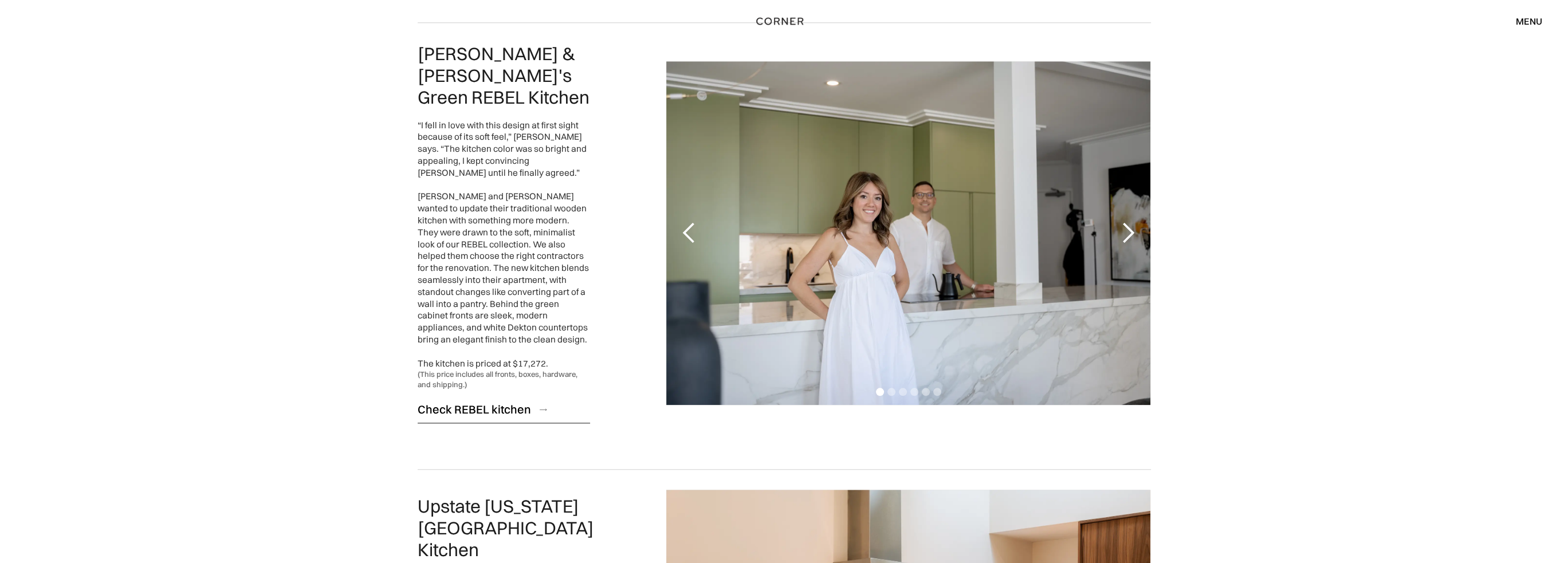
click at [541, 408] on img at bounding box center [543, 409] width 7 height 1
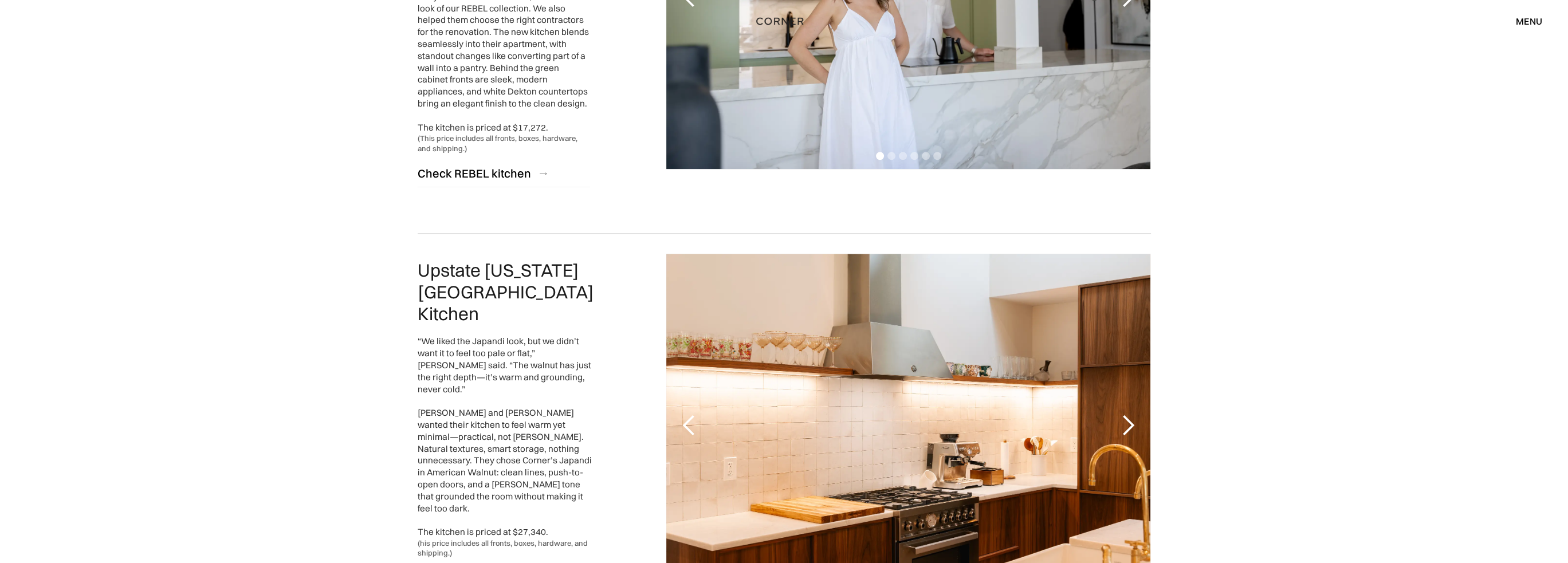
scroll to position [2461, 0]
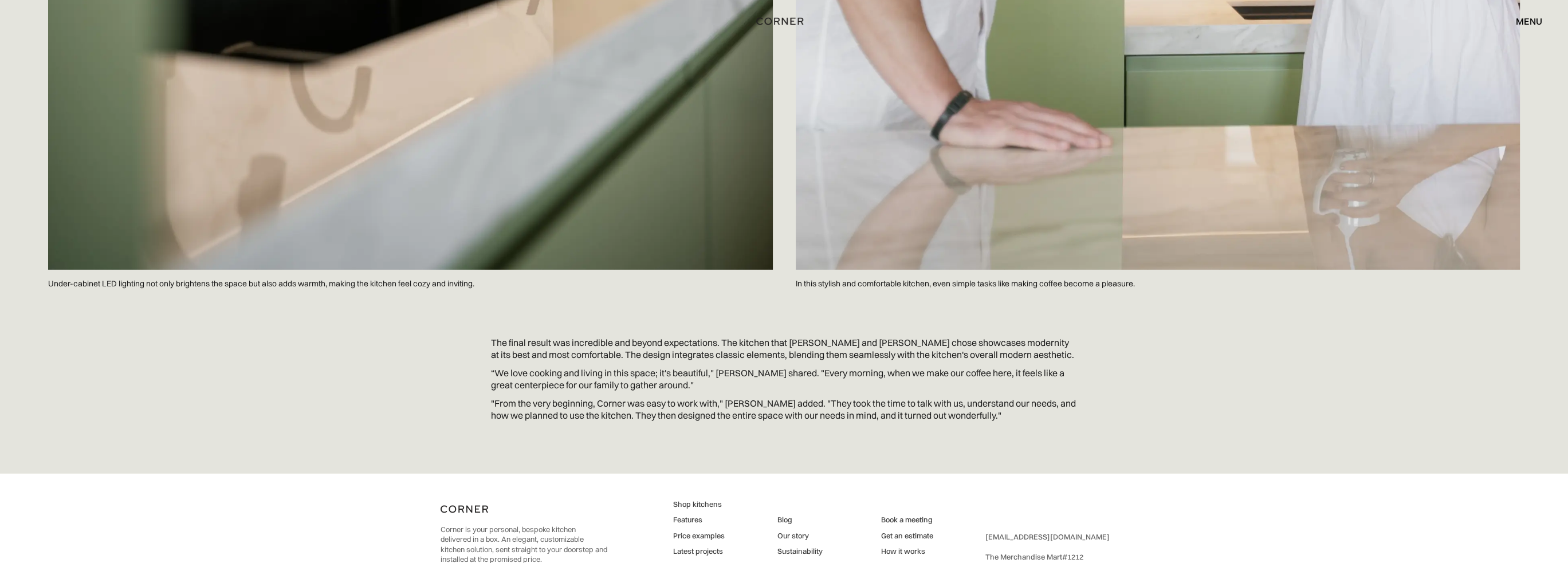
scroll to position [6484, 0]
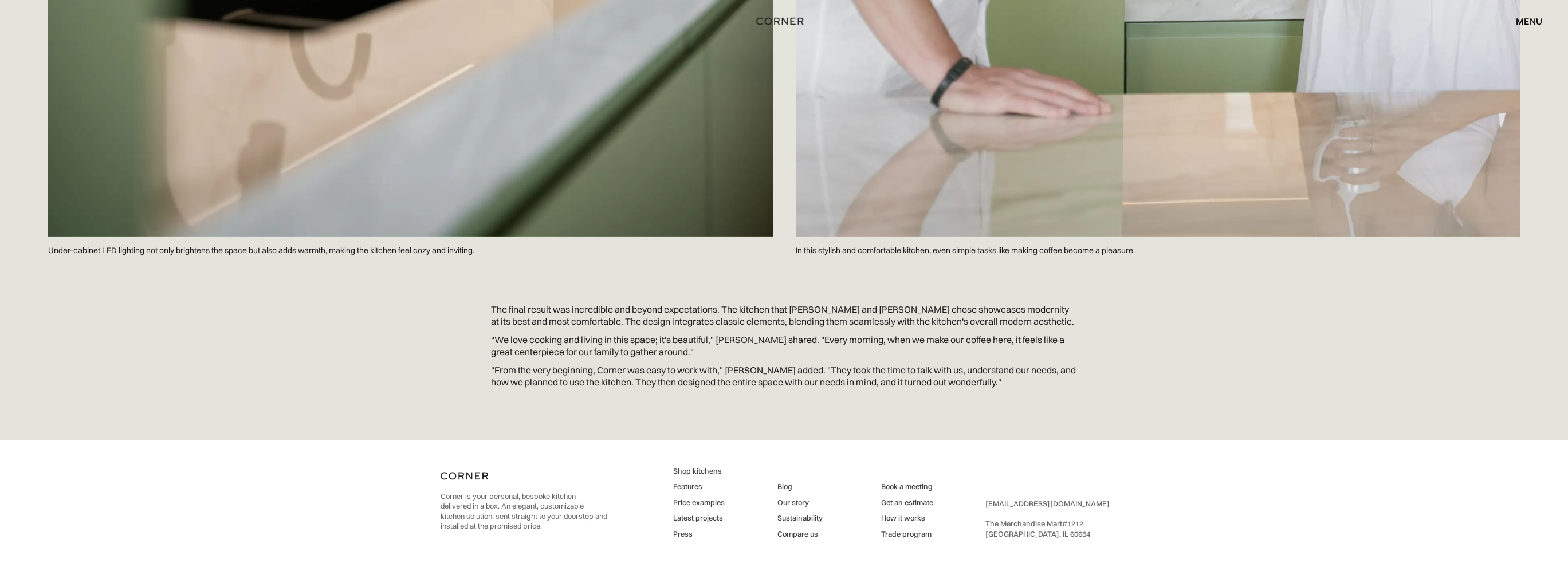
click at [685, 529] on link "Press" at bounding box center [698, 534] width 52 height 10
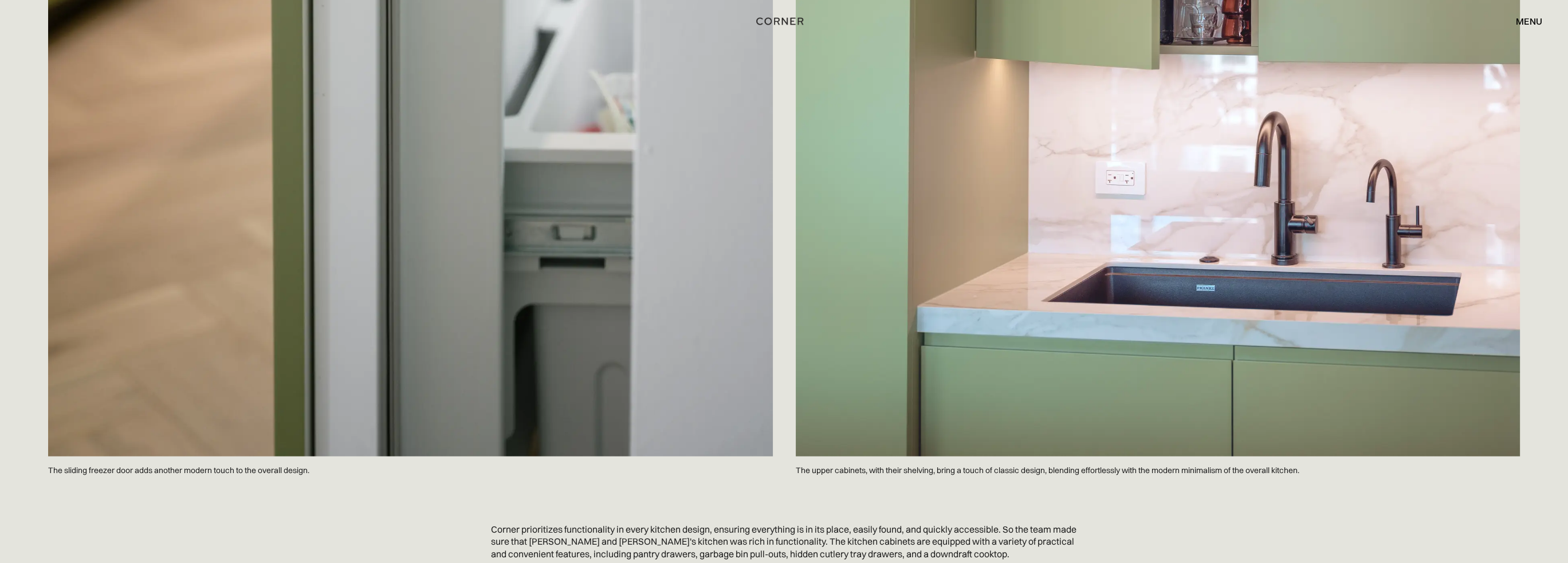
scroll to position [5103, 0]
